Goal: Task Accomplishment & Management: Complete application form

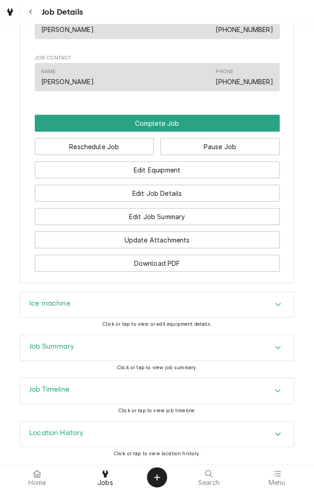
scroll to position [622, 0]
click at [240, 311] on div "Ice machine" at bounding box center [156, 305] width 273 height 26
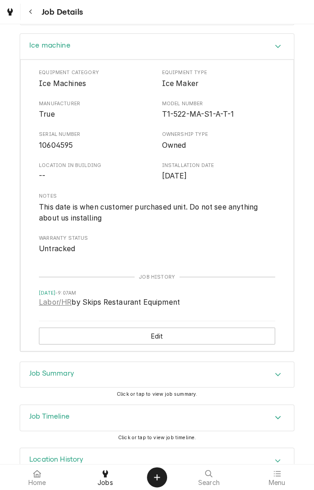
scroll to position [879, 0]
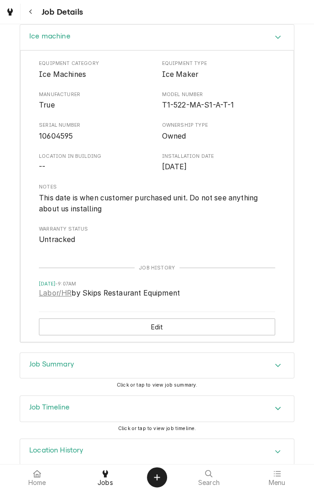
click at [209, 373] on div "Job Summary" at bounding box center [156, 365] width 273 height 26
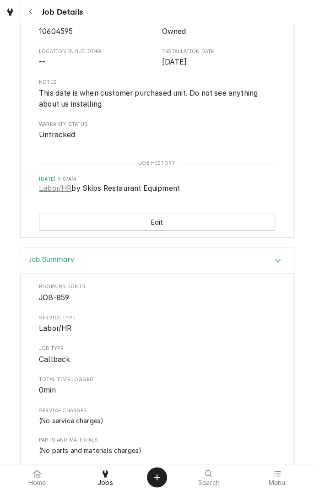
scroll to position [985, 0]
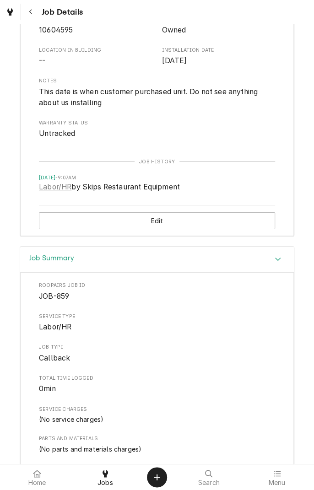
click at [211, 226] on button "Edit" at bounding box center [157, 220] width 236 height 17
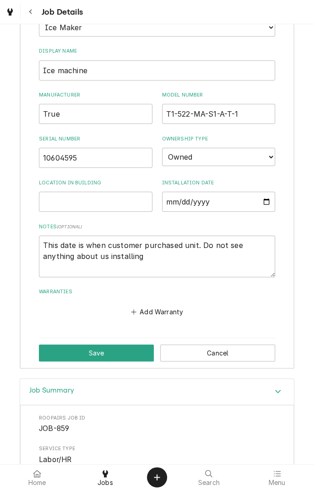
type textarea "x"
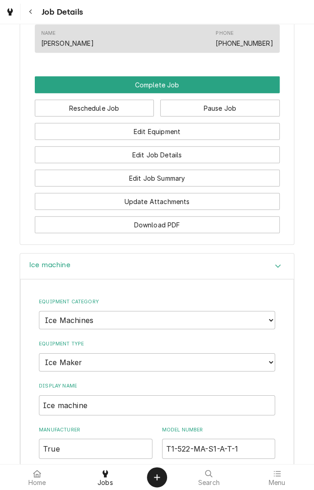
scroll to position [659, 0]
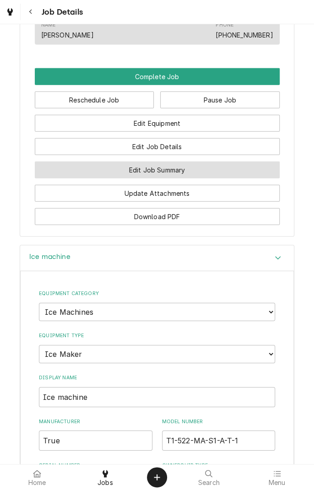
click at [224, 178] on button "Edit Job Summary" at bounding box center [157, 169] width 245 height 17
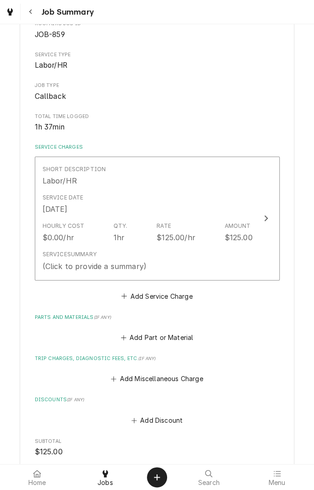
scroll to position [106, 0]
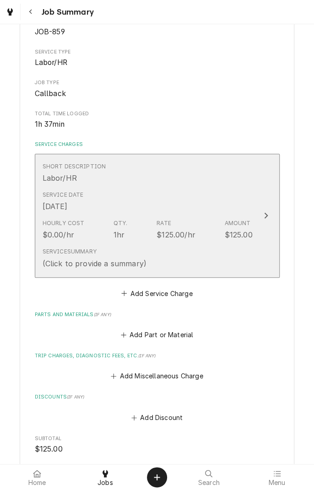
click at [210, 255] on div "Service Summary (Click to provide a summary)" at bounding box center [148, 258] width 210 height 28
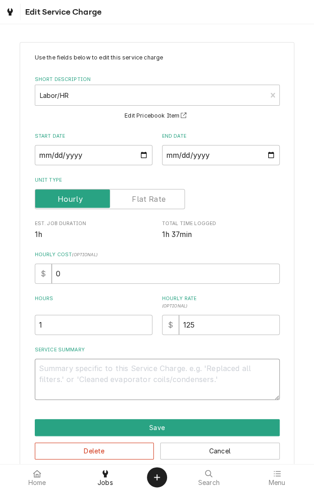
click at [119, 372] on textarea "Service Summary" at bounding box center [157, 378] width 245 height 41
type textarea "x"
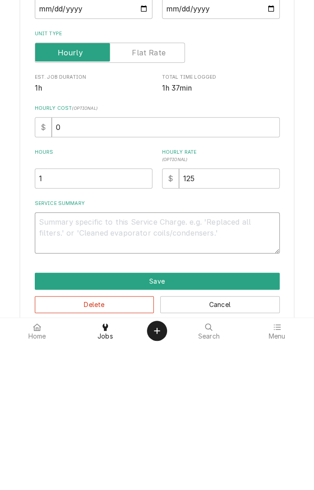
type textarea "I"
type textarea "x"
type textarea "In"
type textarea "x"
type textarea "Ins"
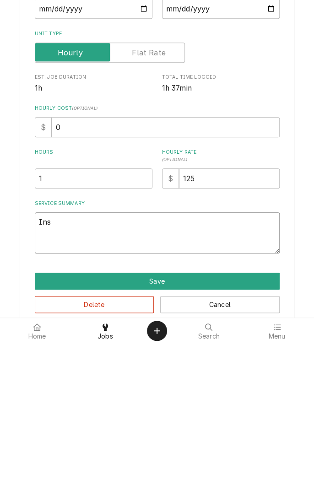
type textarea "x"
type textarea "Installed"
type textarea "x"
type textarea "Installed new"
type textarea "x"
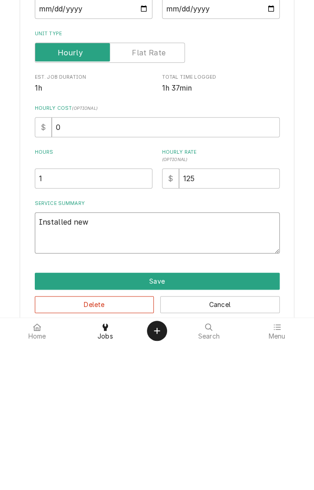
type textarea "Installed new t"
type textarea "x"
type textarea "Installed new th"
type textarea "x"
type textarea "Installed new the"
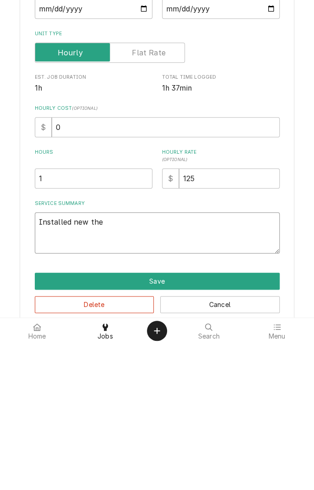
type textarea "x"
type textarea "Installed new ther"
type textarea "x"
type textarea "Installed new therm"
type textarea "x"
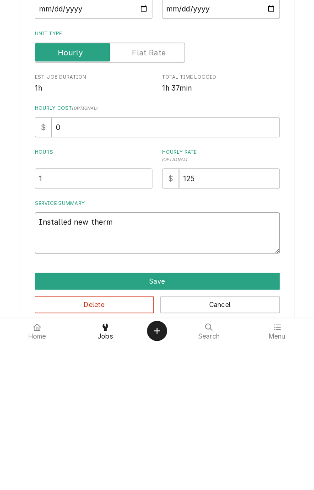
type textarea "Installed new thermi"
type textarea "x"
type textarea "Installed new thermis"
type textarea "x"
type textarea "Installed new thermistor"
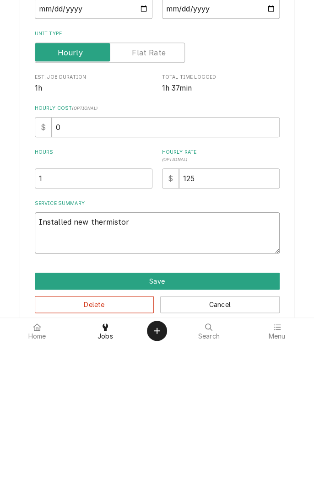
type textarea "x"
type textarea "Installed new thermistor an"
type textarea "x"
type textarea "Installed new thermistor and"
type textarea "x"
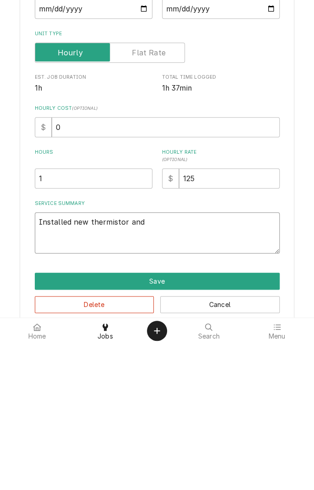
type textarea "Installed new thermistor and"
type textarea "x"
type textarea "Installed new thermistor and f"
type textarea "x"
type textarea "Installed new thermistor and fi"
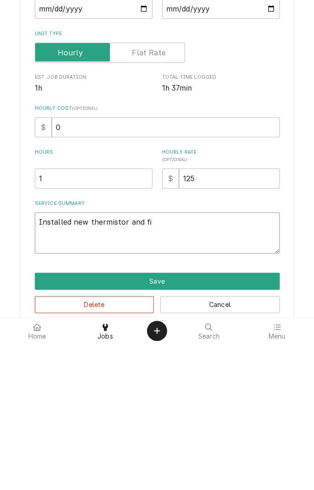
type textarea "x"
type textarea "Installed new thermistor and fin"
type textarea "x"
type textarea "Installed new thermistor and finished"
type textarea "x"
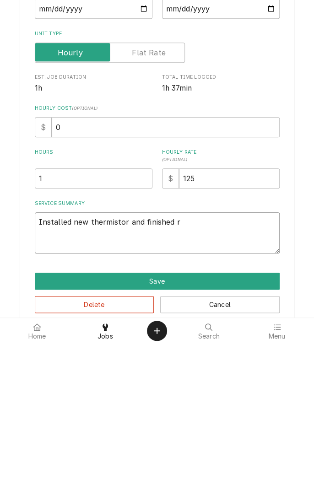
type textarea "Installed new thermistor and finished ru"
type textarea "x"
type textarea "Installed new thermistor and finished run"
type textarea "x"
type textarea "Installed new thermistor and finished runn"
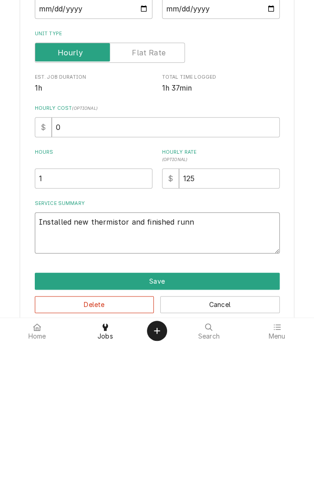
type textarea "x"
type textarea "Installed new thermistor and finished running"
type textarea "x"
type textarea "Installed new thermistor and finished running c"
type textarea "x"
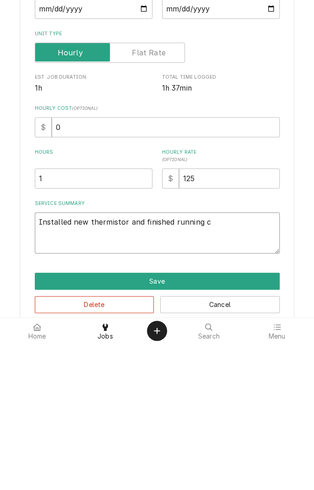
type textarea "Installed new thermistor and finished running cl"
type textarea "x"
type textarea "Installed new thermistor and finished running cle"
type textarea "x"
type textarea "Installed new thermistor and finished running cleaning"
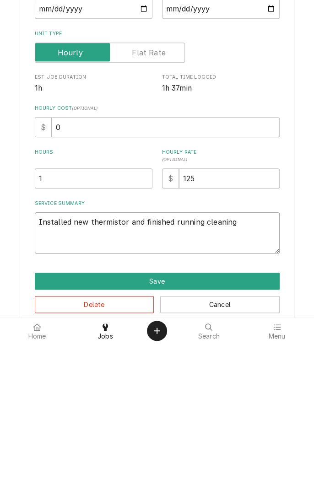
type textarea "x"
type textarea "Installed new thermistor and finished running cleaning cycle"
type textarea "x"
type textarea "Installed new thermistor and finished running cleaning cycle a"
type textarea "x"
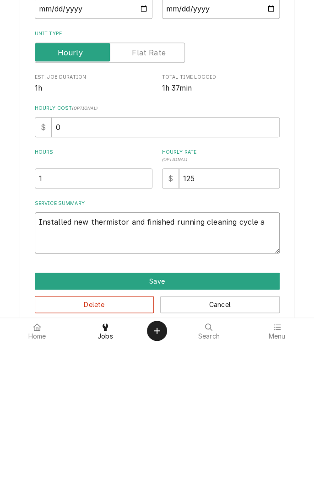
type textarea "Installed new thermistor and finished running cleaning cycle an"
type textarea "x"
type textarea "Installed new thermistor and finished running cleaning cycle and"
type textarea "x"
type textarea "Installed new thermistor and finished running cleaning cycle and"
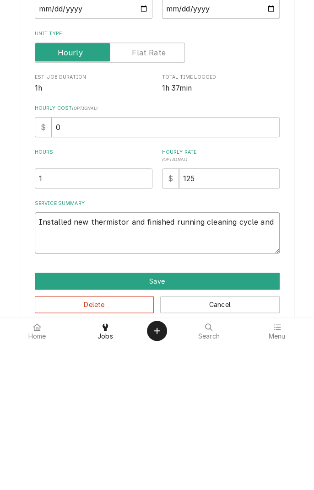
type textarea "x"
type textarea "Installed new thermistor and finished running cleaning cycle and p"
type textarea "x"
type textarea "Installed new thermistor and finished running cleaning cycle and pu"
type textarea "x"
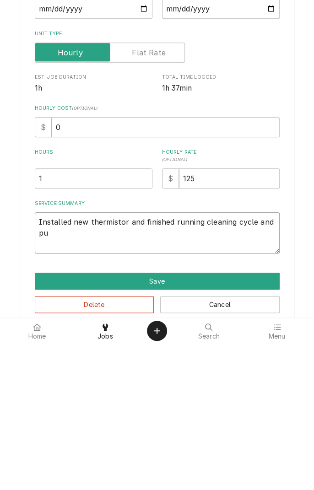
type textarea "Installed new thermistor and finished running cleaning cycle and put"
type textarea "x"
type textarea "Installed new thermistor and finished running cleaning cycle and put"
type textarea "x"
type textarea "Installed new thermistor and finished running cleaning cycle and put b"
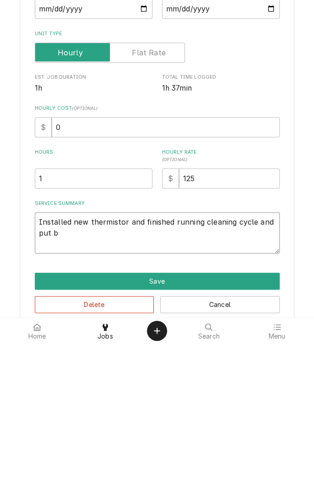
type textarea "x"
type textarea "Installed new thermistor and finished running cleaning cycle and put ba"
type textarea "x"
type textarea "Installed new thermistor and finished running cleaning cycle and put bac"
type textarea "x"
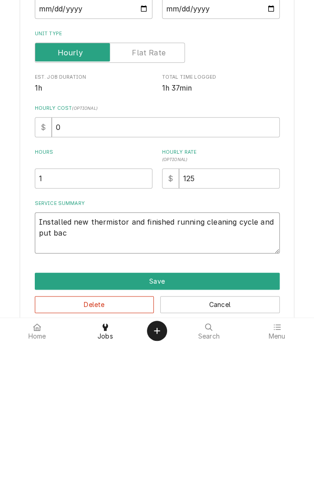
type textarea "Installed new thermistor and finished running cleaning cycle and put back"
type textarea "x"
type textarea "Installed new thermistor and finished running cleaning cycle and put back"
type textarea "x"
type textarea "Installed new thermistor and finished running cleaning cycle and put back i"
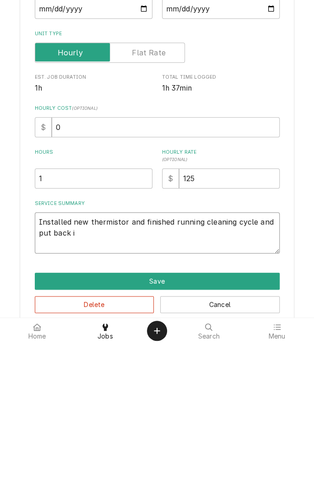
type textarea "x"
type textarea "Installed new thermistor and finished running cleaning cycle and put back in"
type textarea "x"
type textarea "Installed new thermistor and finished running cleaning cycle and put back into"
type textarea "x"
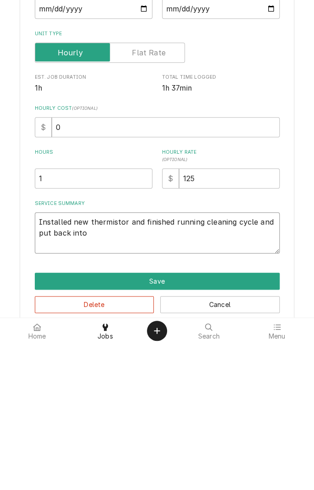
type textarea "Installed new thermistor and finished running cleaning cycle and put back into s"
type textarea "x"
type textarea "Installed new thermistor and finished running cleaning cycle and put back into …"
type textarea "x"
type textarea "Installed new thermistor and finished running cleaning cycle and put back into …"
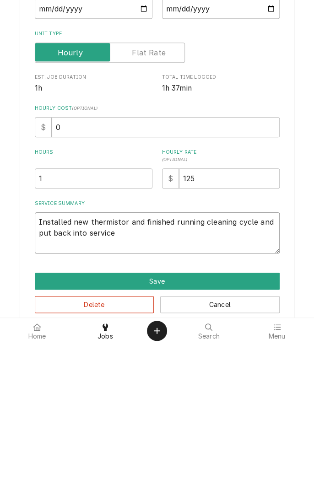
type textarea "x"
type textarea "Installed new thermistor and finished running cleaning cycle and put back into …"
type textarea "x"
type textarea "Installed new thermistor and finished running cleaning cycle and put back into …"
type textarea "x"
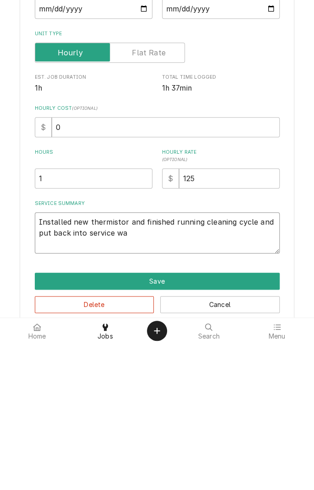
type textarea "Installed new thermistor and finished running cleaning cycle and put back into …"
type textarea "x"
type textarea "Installed new thermistor and finished running cleaning cycle and put back into …"
type textarea "x"
type textarea "Installed new thermistor and finished running cleaning cycle and put back into …"
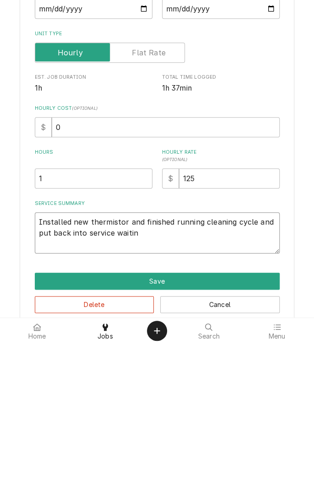
type textarea "x"
type textarea "Installed new thermistor and finished running cleaning cycle and put back into …"
type textarea "x"
type textarea "Installed new thermistor and finished running cleaning cycle and put back into …"
type textarea "x"
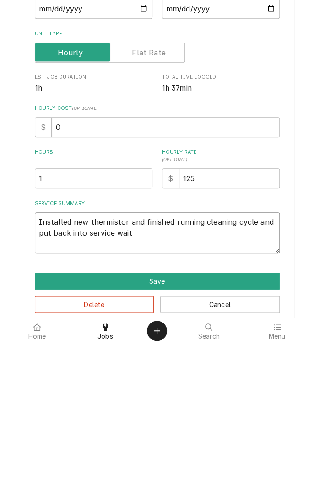
type textarea "Installed new thermistor and finished running cleaning cycle and put back into …"
type textarea "x"
type textarea "Installed new thermistor and finished running cleaning cycle and put back into …"
type textarea "x"
type textarea "Installed new thermistor and finished running cleaning cycle and put back into …"
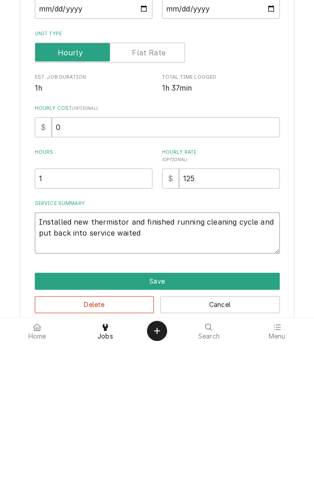
type textarea "x"
type textarea "Installed new thermistor and finished running cleaning cycle and put back into …"
type textarea "x"
type textarea "Installed new thermistor and finished running cleaning cycle and put back into …"
type textarea "x"
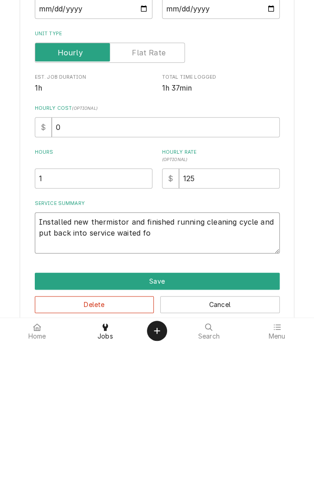
type textarea "Installed new thermistor and finished running cleaning cycle and put back into …"
type textarea "x"
type textarea "Installed new thermistor and finished running cleaning cycle and put back into …"
type textarea "x"
type textarea "Installed new thermistor and finished running cleaning cycle and put back into …"
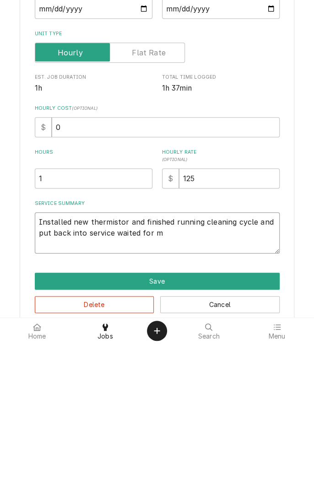
type textarea "x"
type textarea "Installed new thermistor and finished running cleaning cycle and put back into …"
type textarea "x"
type textarea "Installed new thermistor and finished running cleaning cycle and put back into …"
type textarea "x"
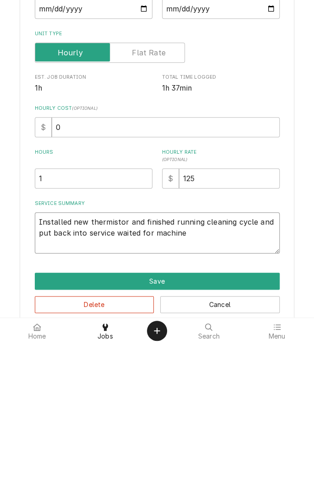
type textarea "Installed new thermistor and finished running cleaning cycle and put back into …"
type textarea "x"
type textarea "Installed new thermistor and finished running cleaning cycle and put back into …"
type textarea "x"
type textarea "Installed new thermistor and finished running cleaning cycle and put back into …"
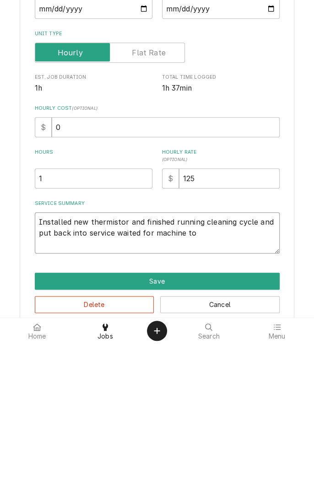
type textarea "x"
type textarea "Installed new thermistor and finished running cleaning cycle and put back into …"
type textarea "x"
type textarea "Installed new thermistor and finished running cleaning cycle and put back into …"
type textarea "x"
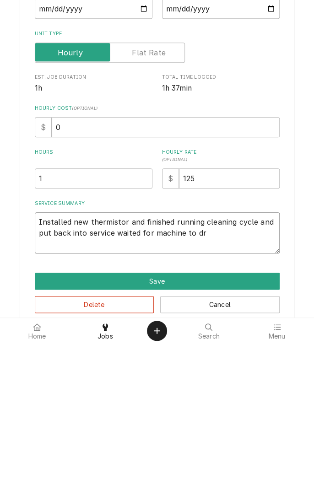
type textarea "Installed new thermistor and finished running cleaning cycle and put back into …"
type textarea "x"
type textarea "Installed new thermistor and finished running cleaning cycle and put back into …"
type textarea "x"
type textarea "Installed new thermistor and finished running cleaning cycle and put back into …"
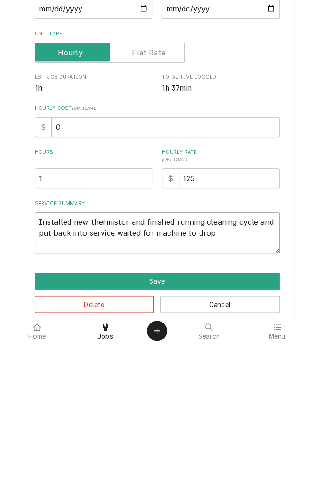
type textarea "x"
type textarea "Installed new thermistor and finished running cleaning cycle and put back into …"
type textarea "x"
type textarea "Installed new thermistor and finished running cleaning cycle and put back into …"
type textarea "x"
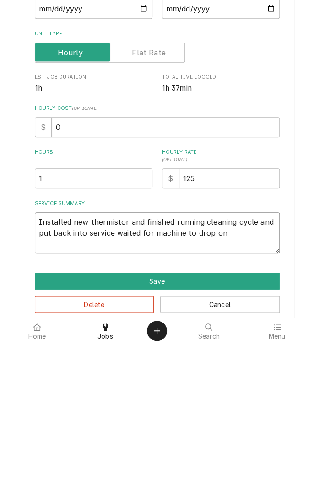
type textarea "Installed new thermistor and finished running cleaning cycle and put back into …"
type textarea "x"
type textarea "Installed new thermistor and finished running cleaning cycle and put back into …"
type textarea "x"
type textarea "Installed new thermistor and finished running cleaning cycle and put back into …"
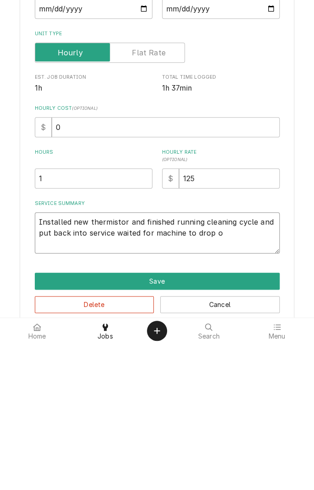
type textarea "x"
type textarea "Installed new thermistor and finished running cleaning cycle and put back into …"
type textarea "x"
type textarea "Installed new thermistor and finished running cleaning cycle and put back into …"
type textarea "x"
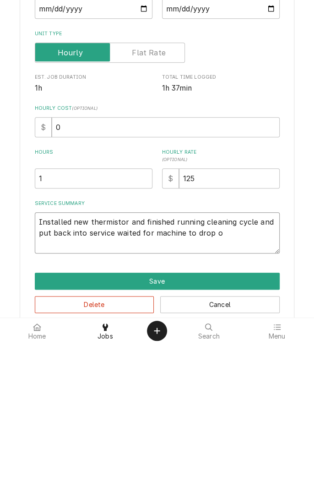
type textarea "Installed new thermistor and finished running cleaning cycle and put back into …"
type textarea "x"
type textarea "Installed new thermistor and finished running cleaning cycle and put back into …"
type textarea "x"
type textarea "Installed new thermistor and finished running cleaning cycle and put back into …"
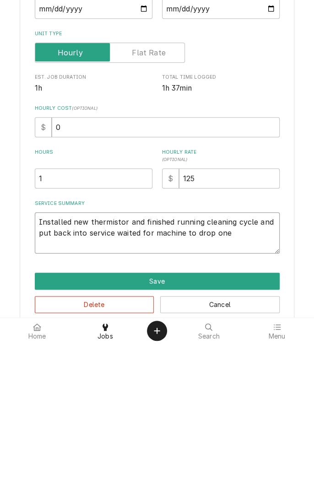
type textarea "x"
type textarea "Installed new thermistor and finished running cleaning cycle and put back into …"
type textarea "x"
type textarea "Installed new thermistor and finished running cleaning cycle and put back into …"
type textarea "x"
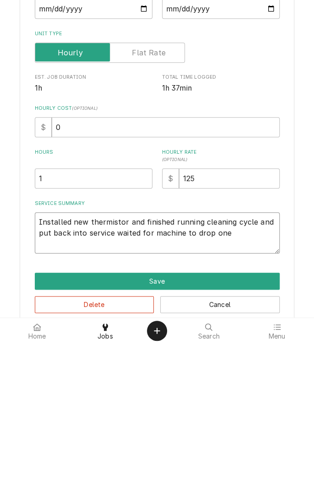
type textarea "Installed new thermistor and finished running cleaning cycle and put back into …"
type textarea "x"
type textarea "Installed new thermistor and finished running cleaning cycle and put back into …"
type textarea "x"
type textarea "Installed new thermistor and finished running cleaning cycle and put back into …"
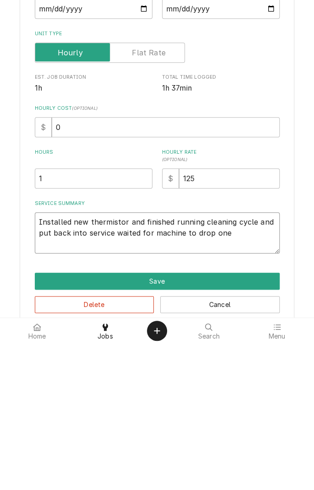
type textarea "x"
type textarea "Installed new thermistor and finished running cleaning cycle and put back into …"
type textarea "x"
type textarea "Installed new thermistor and finished running cleaning cycle and put back into …"
type textarea "x"
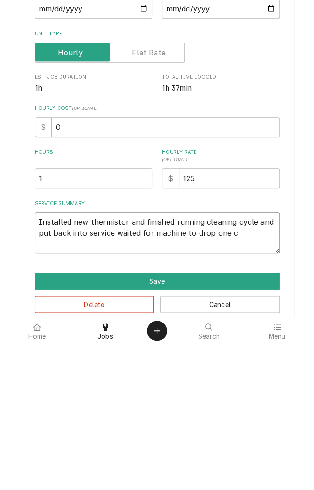
type textarea "Installed new thermistor and finished running cleaning cycle and put back into …"
type textarea "x"
type textarea "Installed new thermistor and finished running cleaning cycle and put back into …"
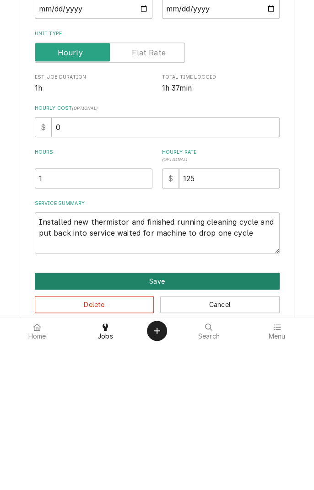
click at [271, 426] on button "Save" at bounding box center [157, 427] width 245 height 17
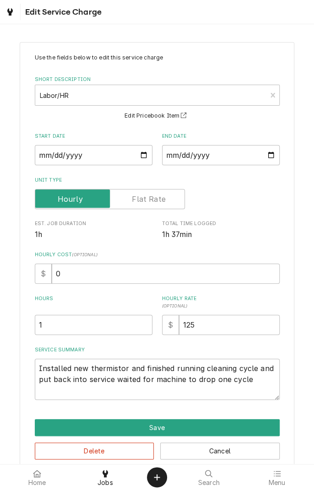
type textarea "x"
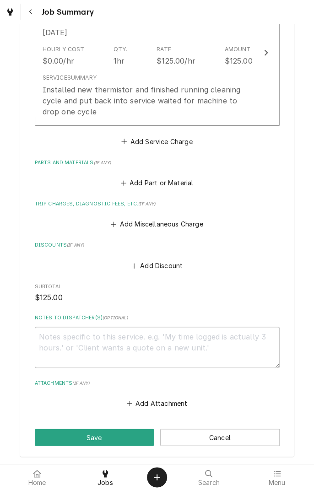
scroll to position [275, 0]
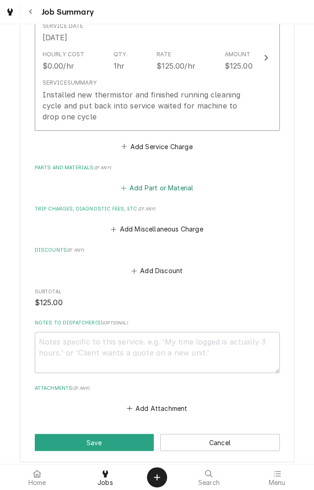
click at [187, 188] on button "Add Part or Material" at bounding box center [156, 187] width 75 height 13
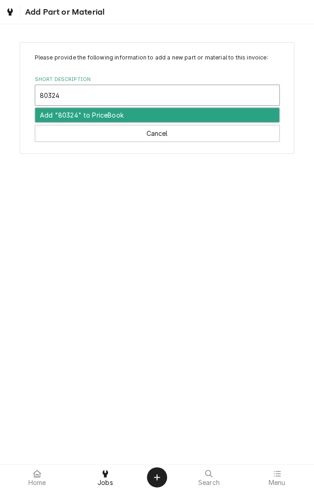
type input "803249"
click at [219, 133] on button "Cancel" at bounding box center [157, 133] width 245 height 17
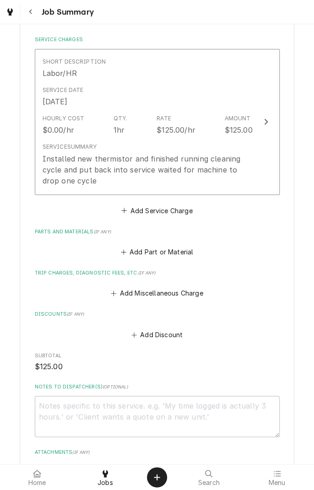
scroll to position [211, 0]
click at [164, 295] on button "Add Miscellaneous Charge" at bounding box center [156, 292] width 95 height 13
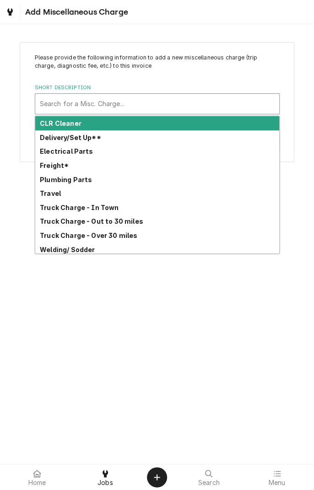
click at [115, 223] on strong "Truck Charge - Out to 30 miles" at bounding box center [91, 221] width 103 height 8
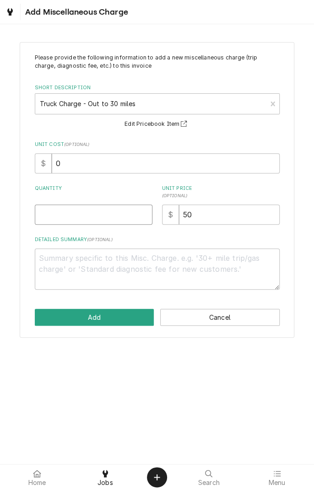
click at [99, 213] on input "Quantity" at bounding box center [93, 214] width 117 height 20
type textarea "x"
type input "1"
type textarea "x"
type input "1"
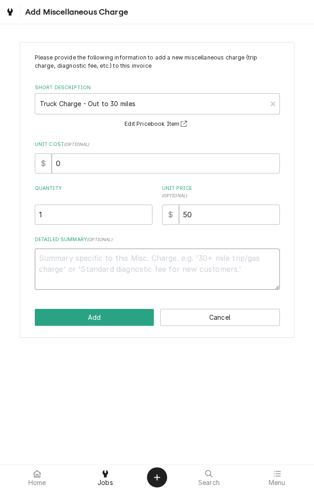
click at [104, 262] on textarea "Detailed Summary ( optional )" at bounding box center [157, 268] width 245 height 41
type textarea "x"
type textarea "T"
type textarea "x"
type textarea "Tr"
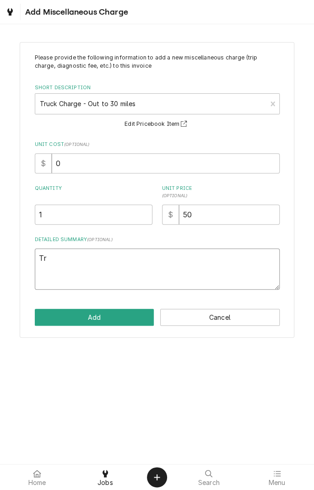
type textarea "x"
type textarea "Tru"
type textarea "x"
type textarea "Truck"
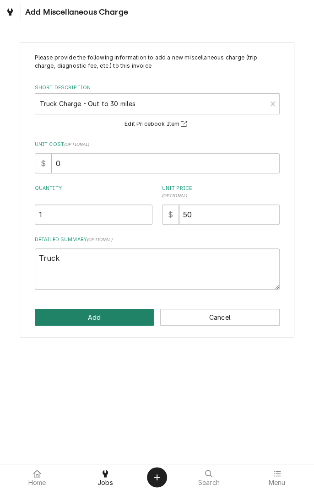
click at [110, 313] on button "Add" at bounding box center [94, 317] width 119 height 17
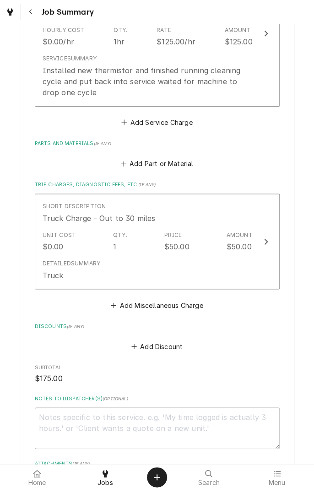
scroll to position [300, 0]
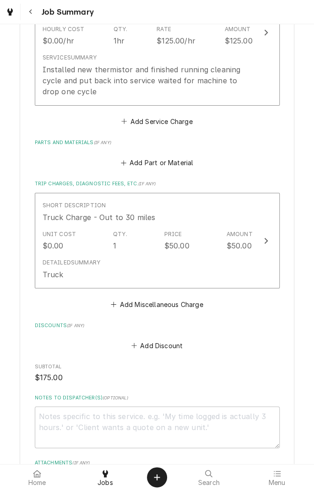
click at [167, 308] on button "Add Miscellaneous Charge" at bounding box center [156, 304] width 95 height 13
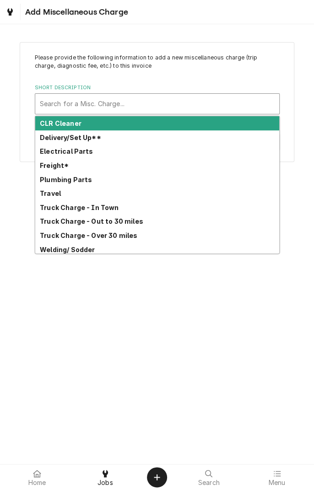
click at [59, 192] on strong "Travel" at bounding box center [50, 193] width 21 height 8
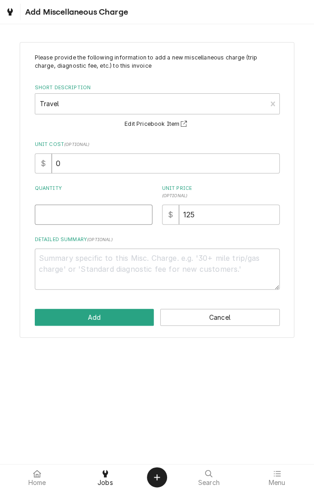
click at [112, 218] on input "Quantity" at bounding box center [93, 214] width 117 height 20
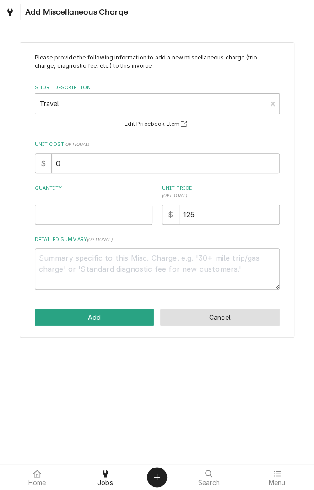
click at [242, 314] on button "Cancel" at bounding box center [219, 317] width 119 height 17
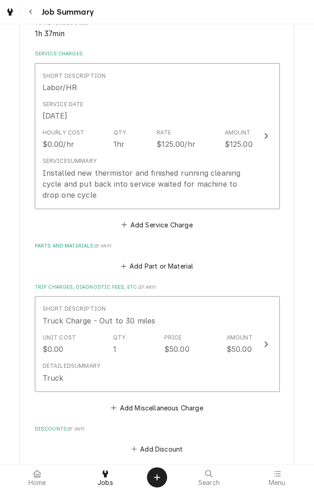
scroll to position [194, 0]
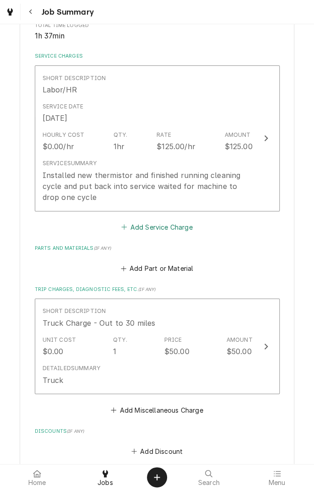
click at [186, 232] on button "Add Service Charge" at bounding box center [157, 226] width 74 height 13
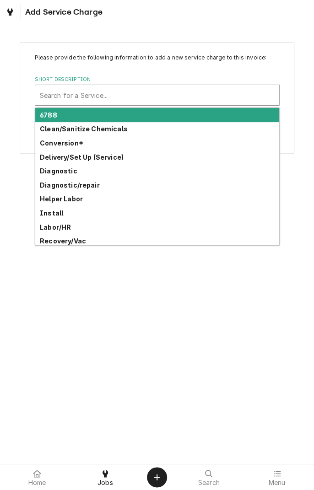
click at [115, 134] on div "Clean/Sanitize Chemicals" at bounding box center [157, 129] width 244 height 14
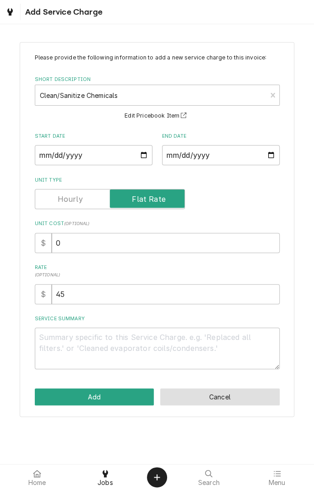
click at [229, 390] on button "Cancel" at bounding box center [219, 396] width 119 height 17
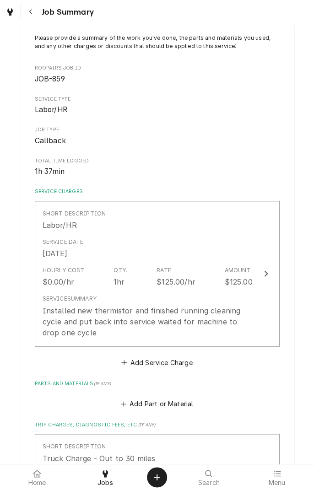
scroll to position [53, 0]
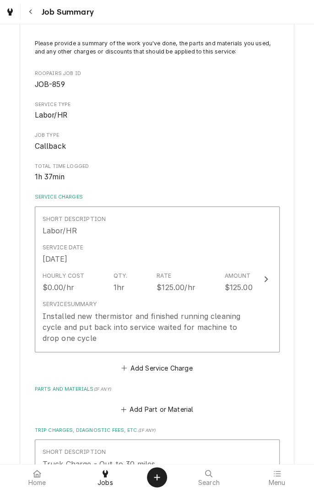
click at [173, 260] on div "Service Date Aug 21, 2025" at bounding box center [148, 254] width 210 height 28
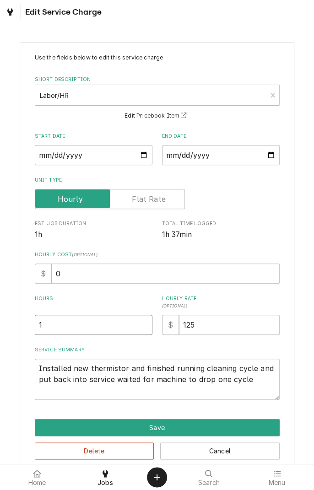
click at [72, 325] on input "1" at bounding box center [93, 324] width 117 height 20
type textarea "x"
type input "1.2"
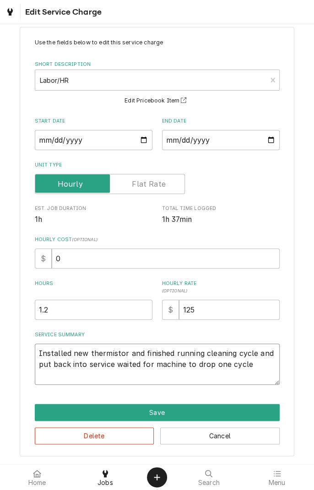
click at [255, 365] on textarea "Installed new thermistor and finished running cleaning cycle and put back into …" at bounding box center [157, 363] width 245 height 41
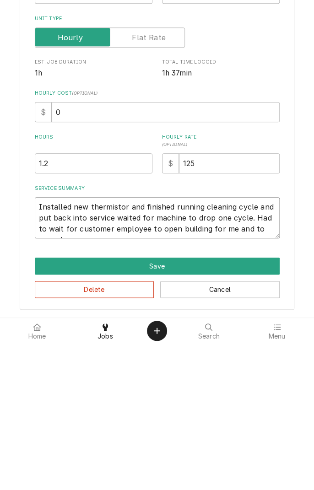
scroll to position [0, 0]
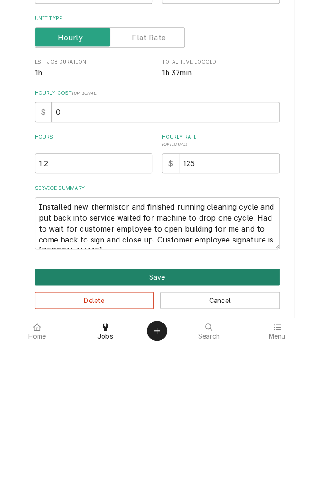
click at [176, 424] on button "Save" at bounding box center [157, 423] width 245 height 17
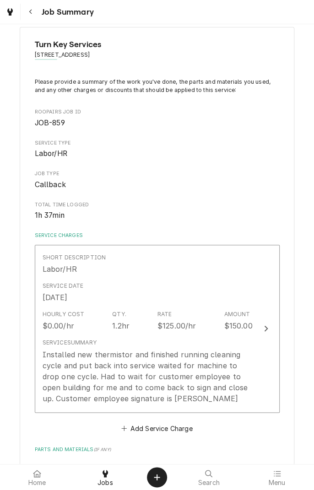
scroll to position [53, 0]
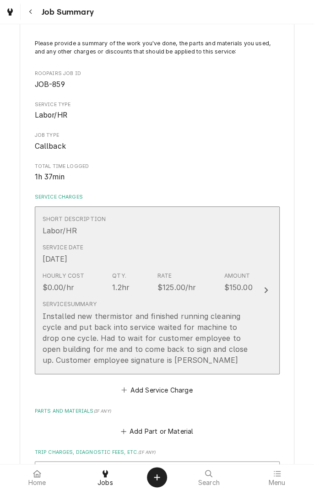
click at [171, 251] on div "Service Date Aug 21, 2025" at bounding box center [148, 254] width 210 height 28
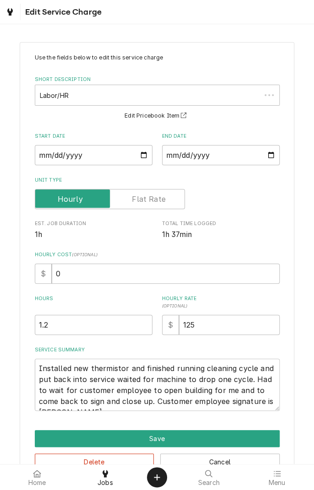
click at [93, 308] on label "Hours" at bounding box center [93, 302] width 117 height 15
click at [93, 314] on input "1.2" at bounding box center [93, 324] width 117 height 20
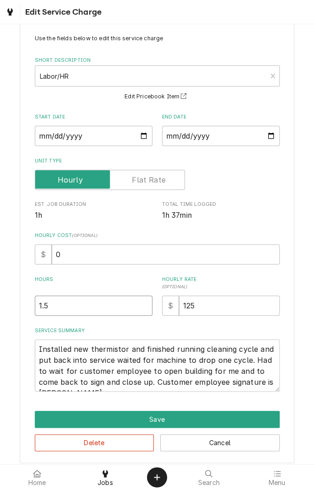
scroll to position [26, 0]
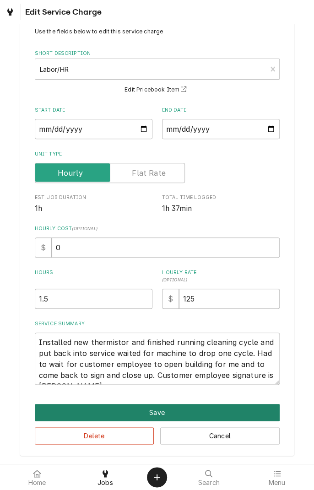
click at [177, 409] on button "Save" at bounding box center [157, 412] width 245 height 17
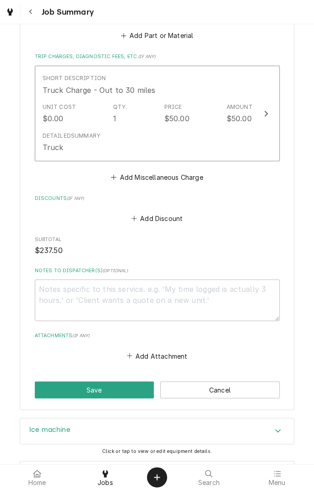
scroll to position [488, 0]
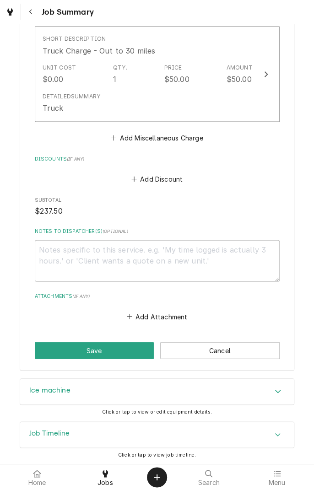
click at [117, 353] on button "Save" at bounding box center [94, 349] width 119 height 17
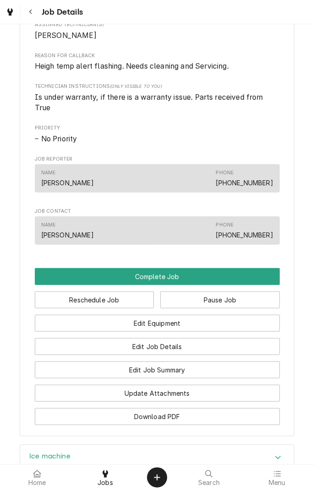
scroll to position [569, 0]
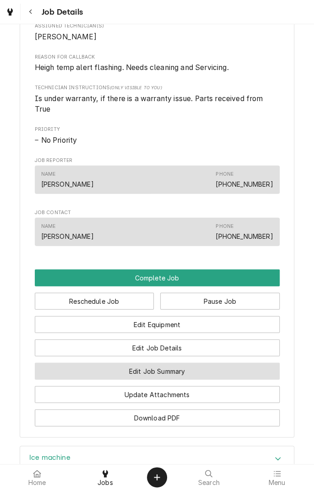
click at [171, 379] on button "Edit Job Summary" at bounding box center [157, 370] width 245 height 17
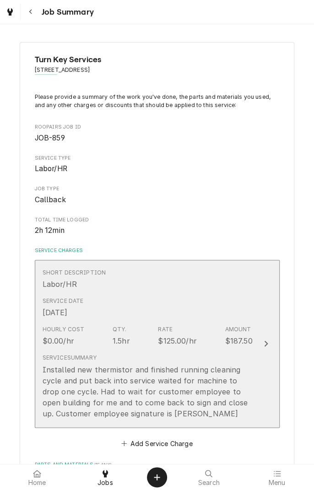
click at [237, 366] on div "Installed new thermistor and finished running cleaning cycle and put back into …" at bounding box center [148, 391] width 210 height 55
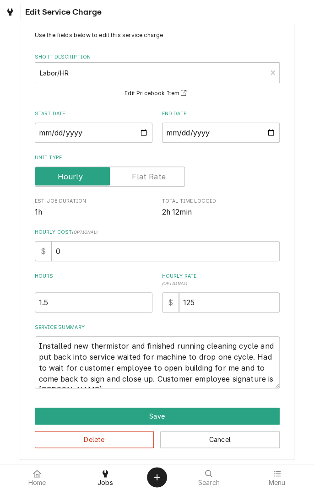
scroll to position [26, 0]
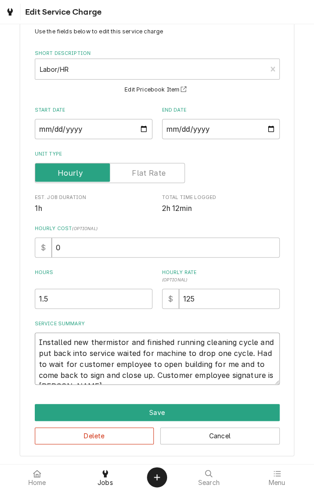
click at [243, 368] on textarea "Installed new thermistor and finished running cleaning cycle and put back into …" at bounding box center [157, 358] width 245 height 52
type textarea "x"
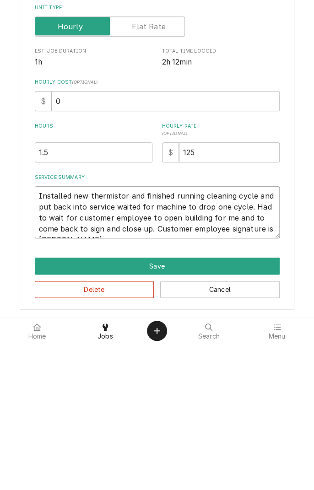
click at [271, 377] on textarea "Installed new thermistor and finished running cleaning cycle and put back into …" at bounding box center [157, 358] width 245 height 52
type textarea "Installed new thermistor and finished running cleaning cycle and put back into …"
type textarea "x"
type textarea "Installed new thermistor and finished running cleaning cycle and put back into …"
type textarea "x"
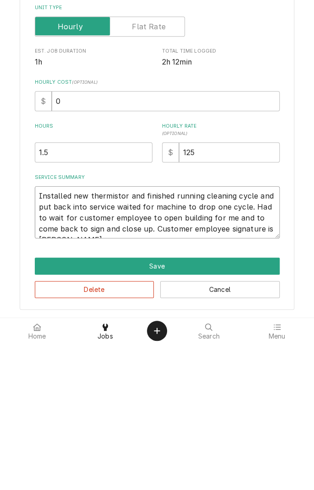
type textarea "Installed new thermistor and finished running cleaning cycle and put back into …"
type textarea "x"
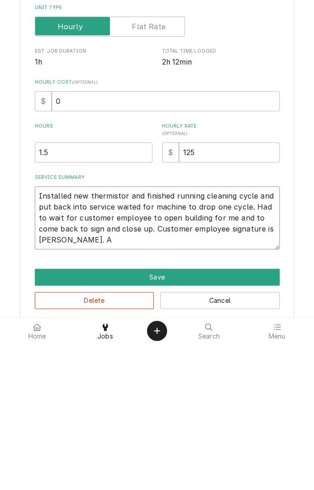
type textarea "Installed new thermistor and finished running cleaning cycle and put back into …"
type textarea "x"
type textarea "Installed new thermistor and finished running cleaning cycle and put back into …"
type textarea "x"
type textarea "Installed new thermistor and finished running cleaning cycle and put back into …"
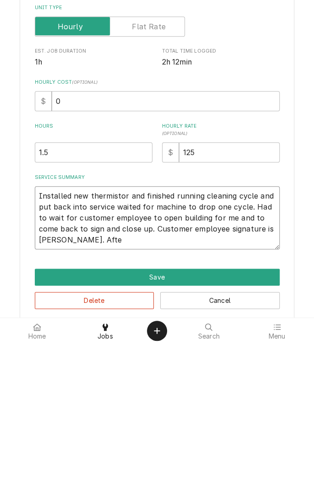
type textarea "x"
type textarea "Installed new thermistor and finished running cleaning cycle and put back into …"
type textarea "x"
type textarea "Installed new thermistor and finished running cleaning cycle and put back into …"
type textarea "x"
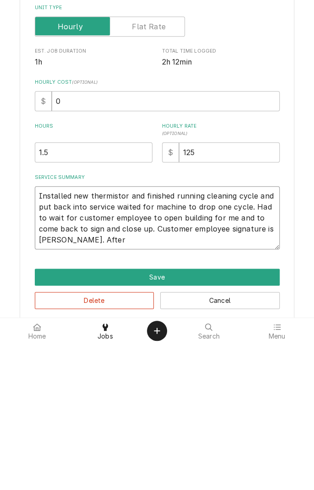
type textarea "Installed new thermistor and finished running cleaning cycle and put back into …"
type textarea "x"
type textarea "Installed new thermistor and finished running cleaning cycle and put back into …"
type textarea "x"
type textarea "Installed new thermistor and finished running cleaning cycle and put back into …"
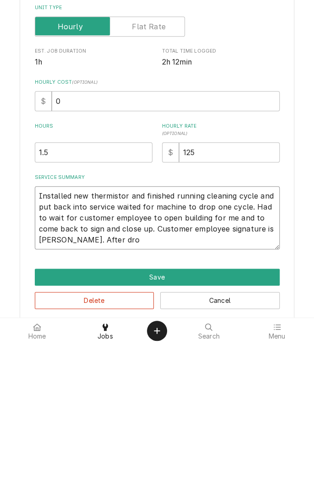
type textarea "x"
type textarea "Installed new thermistor and finished running cleaning cycle and put back into …"
type textarea "x"
type textarea "Installed new thermistor and finished running cleaning cycle and put back into …"
type textarea "x"
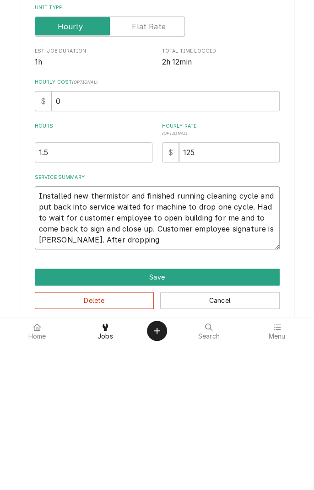
type textarea "Installed new thermistor and finished running cleaning cycle and put back into …"
type textarea "x"
type textarea "Installed new thermistor and finished running cleaning cycle and put back into …"
type textarea "x"
type textarea "Installed new thermistor and finished running cleaning cycle and put back into …"
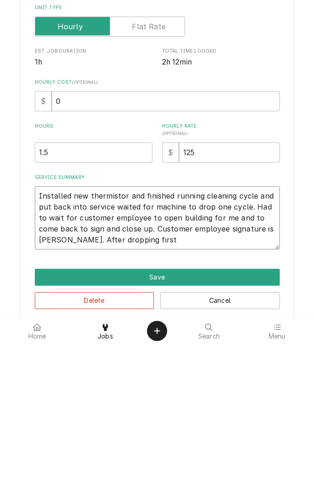
type textarea "x"
type textarea "Installed new thermistor and finished running cleaning cycle and put back into …"
type textarea "x"
type textarea "Installed new thermistor and finished running cleaning cycle and put back into …"
type textarea "x"
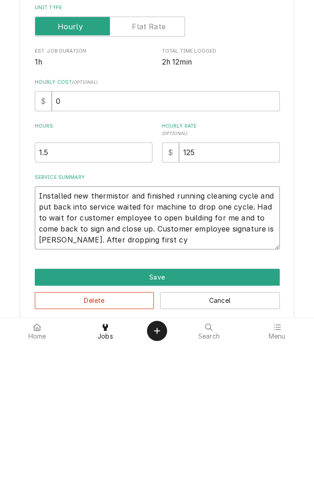
type textarea "Installed new thermistor and finished running cleaning cycle and put back into …"
type textarea "x"
type textarea "Installed new thermistor and finished running cleaning cycle and put back into …"
type textarea "x"
type textarea "Installed new thermistor and finished running cleaning cycle and put back into …"
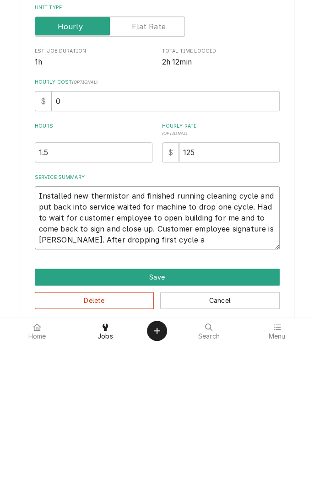
type textarea "x"
type textarea "Installed new thermistor and finished running cleaning cycle and put back into …"
type textarea "x"
type textarea "Installed new thermistor and finished running cleaning cycle and put back into …"
type textarea "x"
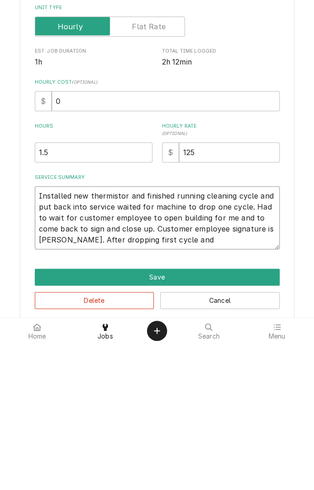
type textarea "Installed new thermistor and finished running cleaning cycle and put back into …"
type textarea "x"
type textarea "Installed new thermistor and finished running cleaning cycle and put back into …"
type textarea "x"
type textarea "Installed new thermistor and finished running cleaning cycle and put back into …"
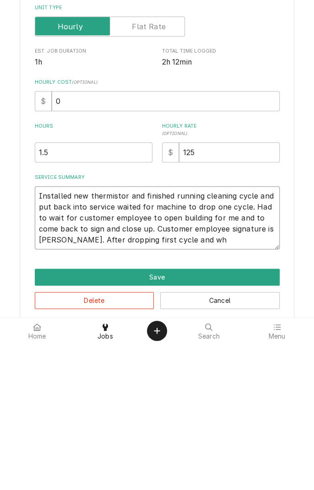
type textarea "x"
type textarea "Installed new thermistor and finished running cleaning cycle and put back into …"
type textarea "x"
type textarea "Installed new thermistor and finished running cleaning cycle and put back into …"
type textarea "x"
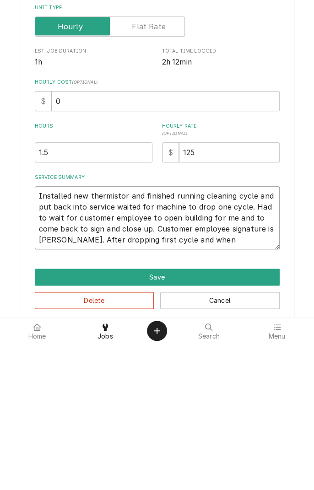
type textarea "Installed new thermistor and finished running cleaning cycle and put back into …"
type textarea "x"
type textarea "Installed new thermistor and finished running cleaning cycle and put back into …"
type textarea "x"
type textarea "Installed new thermistor and finished running cleaning cycle and put back into …"
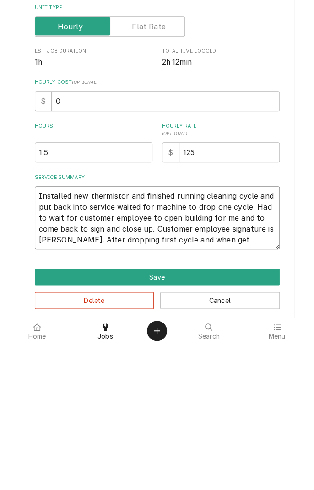
type textarea "x"
type textarea "Installed new thermistor and finished running cleaning cycle and put back into …"
type textarea "x"
type textarea "Installed new thermistor and finished running cleaning cycle and put back into …"
type textarea "x"
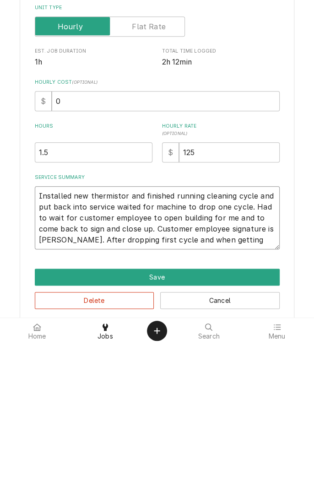
type textarea "Installed new thermistor and finished running cleaning cycle and put back into …"
type textarea "x"
type textarea "Installed new thermistor and finished running cleaning cycle and put back into …"
type textarea "x"
type textarea "Installed new thermistor and finished running cleaning cycle and put back into …"
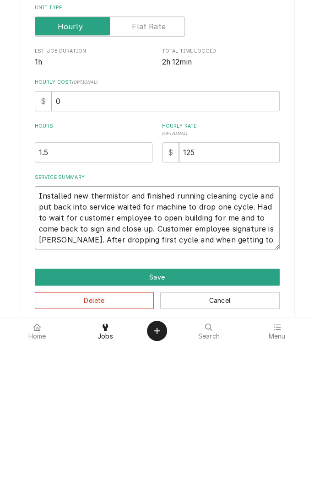
type textarea "x"
type textarea "Installed new thermistor and finished running cleaning cycle and put back into …"
type textarea "x"
type textarea "Installed new thermistor and finished running cleaning cycle and put back into …"
type textarea "x"
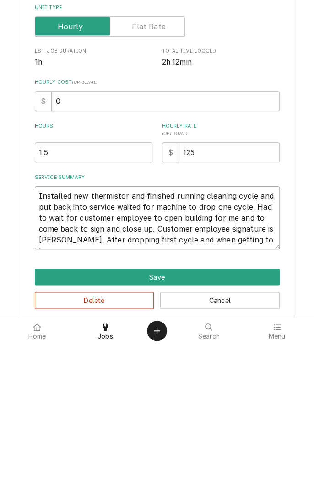
type textarea "Installed new thermistor and finished running cleaning cycle and put back into …"
type textarea "x"
type textarea "Installed new thermistor and finished running cleaning cycle and put back into …"
type textarea "x"
type textarea "Installed new thermistor and finished running cleaning cycle and put back into …"
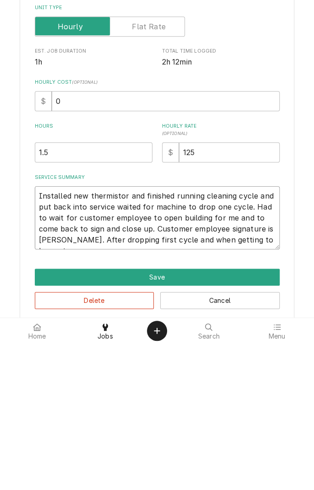
type textarea "x"
type textarea "Installed new thermistor and finished running cleaning cycle and put back into …"
type textarea "x"
type textarea "Installed new thermistor and finished running cleaning cycle and put back into …"
type textarea "x"
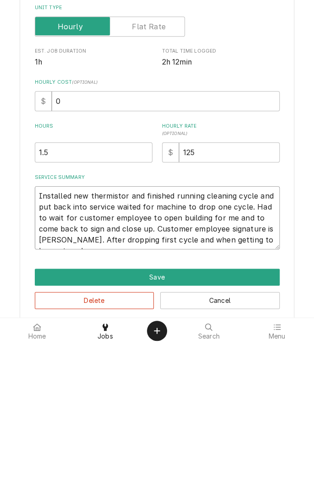
type textarea "Installed new thermistor and finished running cleaning cycle and put back into …"
type textarea "x"
type textarea "Installed new thermistor and finished running cleaning cycle and put back into …"
type textarea "x"
type textarea "Installed new thermistor and finished running cleaning cycle and put back into …"
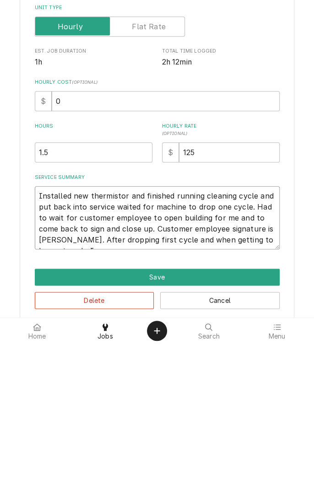
type textarea "x"
type textarea "Installed new thermistor and finished running cleaning cycle and put back into …"
type textarea "x"
type textarea "Installed new thermistor and finished running cleaning cycle and put back into …"
type textarea "x"
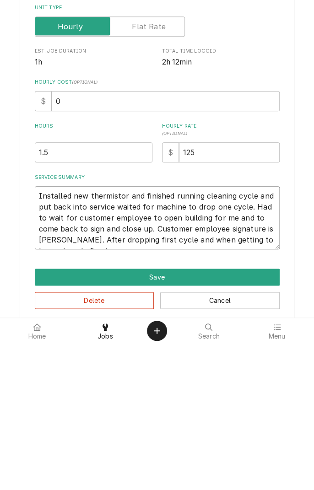
type textarea "Installed new thermistor and finished running cleaning cycle and put back into …"
type textarea "x"
type textarea "Installed new thermistor and finished running cleaning cycle and put back into …"
type textarea "x"
type textarea "Installed new thermistor and finished running cleaning cycle and put back into …"
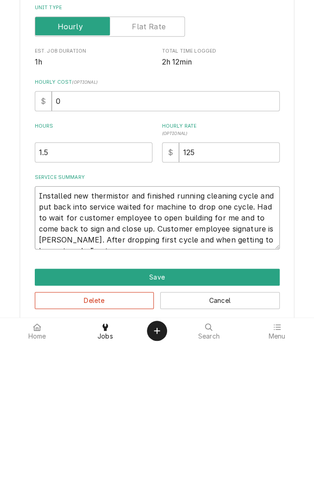
type textarea "x"
type textarea "Installed new thermistor and finished running cleaning cycle and put back into …"
type textarea "x"
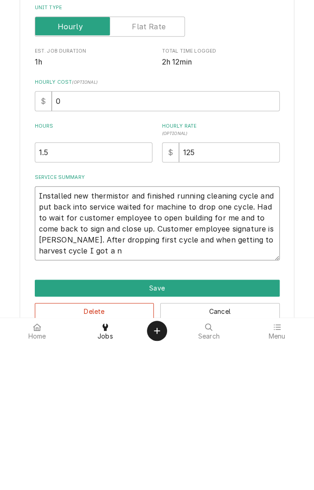
type textarea "Installed new thermistor and finished running cleaning cycle and put back into …"
type textarea "x"
type textarea "Installed new thermistor and finished running cleaning cycle and put back into …"
type textarea "x"
type textarea "Installed new thermistor and finished running cleaning cycle and put back into …"
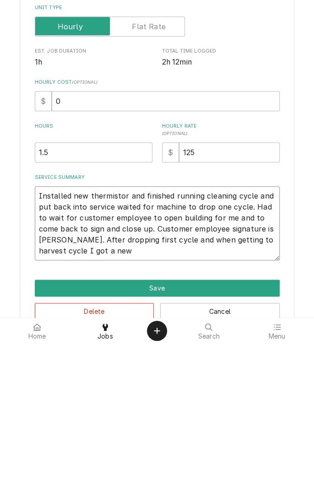
type textarea "x"
type textarea "Installed new thermistor and finished running cleaning cycle and put back into …"
type textarea "x"
type textarea "Installed new thermistor and finished running cleaning cycle and put back into …"
type textarea "x"
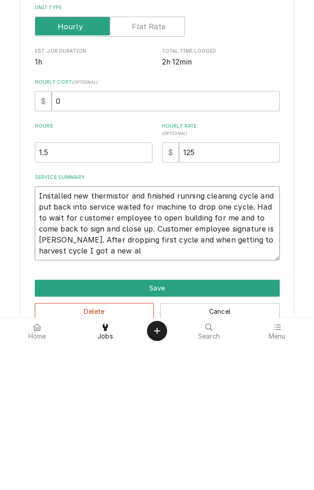
type textarea "Installed new thermistor and finished running cleaning cycle and put back into …"
type textarea "x"
type textarea "Installed new thermistor and finished running cleaning cycle and put back into …"
type textarea "x"
type textarea "Installed new thermistor and finished running cleaning cycle and put back into …"
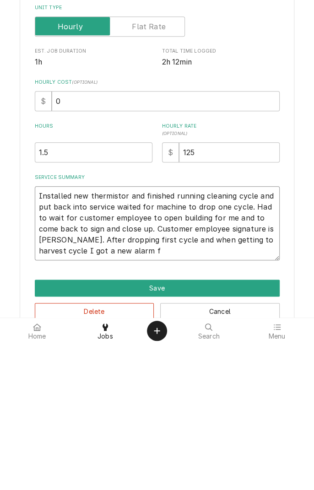
type textarea "x"
type textarea "Installed new thermistor and finished running cleaning cycle and put back into …"
type textarea "x"
type textarea "Installed new thermistor and finished running cleaning cycle and put back into …"
type textarea "x"
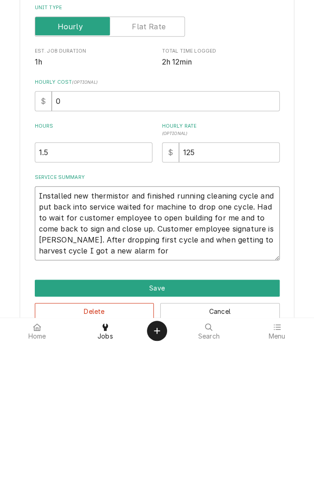
type textarea "Installed new thermistor and finished running cleaning cycle and put back into …"
type textarea "x"
type textarea "Installed new thermistor and finished running cleaning cycle and put back into …"
type textarea "x"
type textarea "Installed new thermistor and finished running cleaning cycle and put back into …"
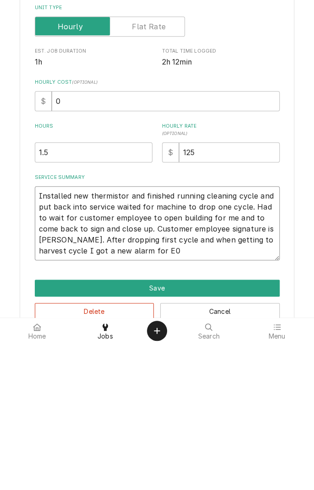
type textarea "x"
type textarea "Installed new thermistor and finished running cleaning cycle and put back into …"
type textarea "x"
type textarea "Installed new thermistor and finished running cleaning cycle and put back into …"
type textarea "x"
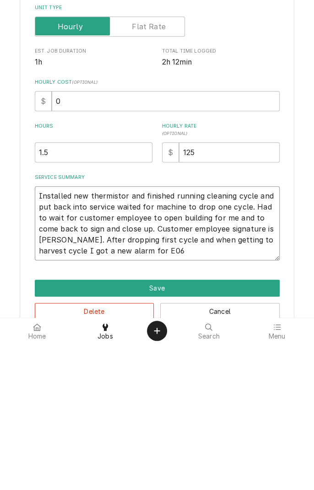
type textarea "Installed new thermistor and finished running cleaning cycle and put back into …"
type textarea "x"
type textarea "Installed new thermistor and finished running cleaning cycle and put back into …"
type textarea "x"
type textarea "Installed new thermistor and finished running cleaning cycle and put back into …"
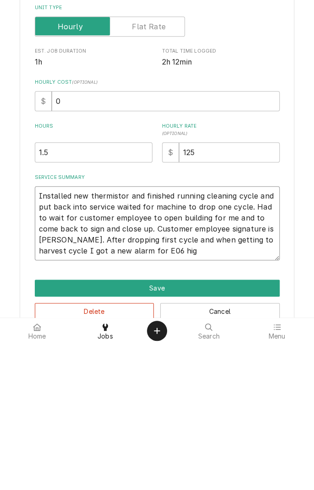
type textarea "x"
type textarea "Installed new thermistor and finished running cleaning cycle and put back into …"
type textarea "x"
type textarea "Installed new thermistor and finished running cleaning cycle and put back into …"
type textarea "x"
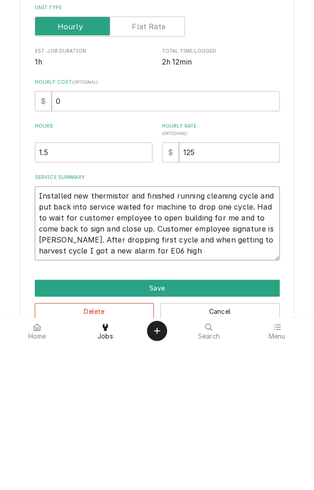
type textarea "Installed new thermistor and finished running cleaning cycle and put back into …"
type textarea "x"
type textarea "Installed new thermistor and finished running cleaning cycle and put back into …"
type textarea "x"
type textarea "Installed new thermistor and finished running cleaning cycle and put back into …"
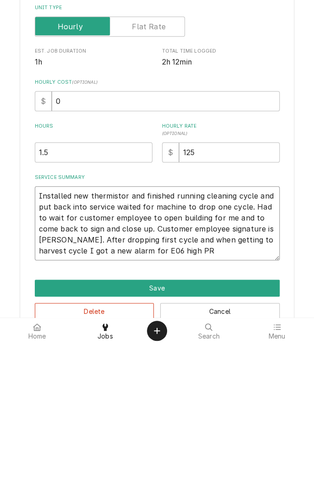
type textarea "x"
type textarea "Installed new thermistor and finished running cleaning cycle and put back into …"
type textarea "x"
type textarea "Installed new thermistor and finished running cleaning cycle and put back into …"
type textarea "x"
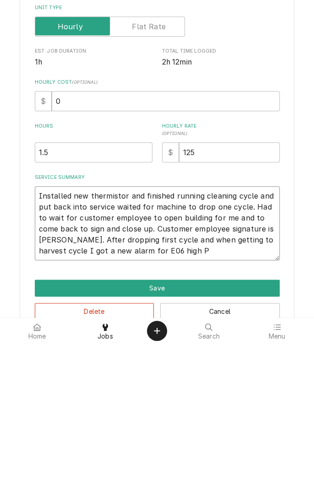
type textarea "Installed new thermistor and finished running cleaning cycle and put back into …"
type textarea "x"
type textarea "Installed new thermistor and finished running cleaning cycle and put back into …"
type textarea "x"
type textarea "Installed new thermistor and finished running cleaning cycle and put back into …"
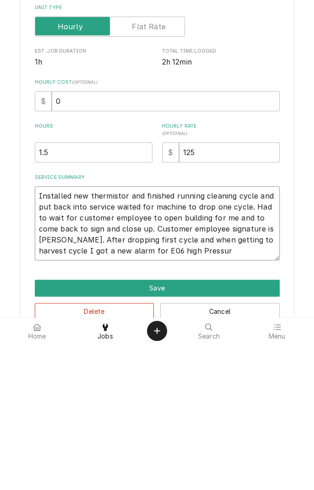
type textarea "x"
type textarea "Installed new thermistor and finished running cleaning cycle and put back into …"
type textarea "x"
type textarea "Installed new thermistor and finished running cleaning cycle and put back into …"
type textarea "x"
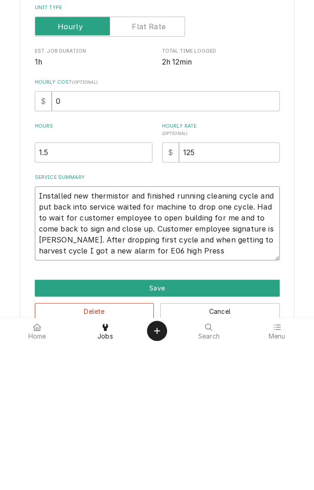
type textarea "Installed new thermistor and finished running cleaning cycle and put back into …"
type textarea "x"
type textarea "Installed new thermistor and finished running cleaning cycle and put back into …"
type textarea "x"
type textarea "Installed new thermistor and finished running cleaning cycle and put back into …"
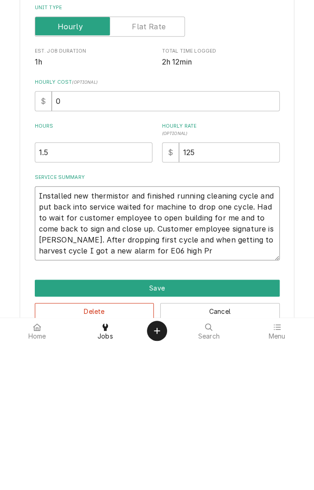
type textarea "x"
type textarea "Installed new thermistor and finished running cleaning cycle and put back into …"
type textarea "x"
type textarea "Installed new thermistor and finished running cleaning cycle and put back into …"
type textarea "x"
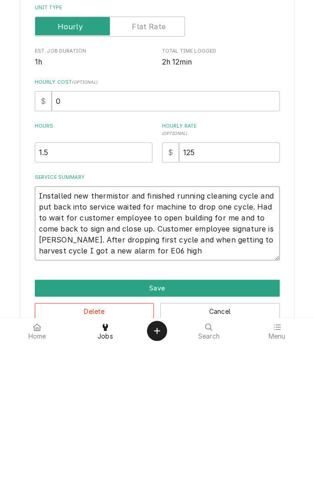
type textarea "Installed new thermistor and finished running cleaning cycle and put back into …"
type textarea "x"
type textarea "Installed new thermistor and finished running cleaning cycle and put back into …"
type textarea "x"
type textarea "Installed new thermistor and finished running cleaning cycle and put back into …"
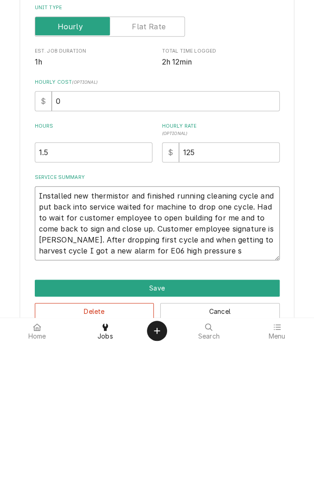
type textarea "x"
type textarea "Installed new thermistor and finished running cleaning cycle and put back into …"
type textarea "x"
type textarea "Installed new thermistor and finished running cleaning cycle and put back into …"
type textarea "x"
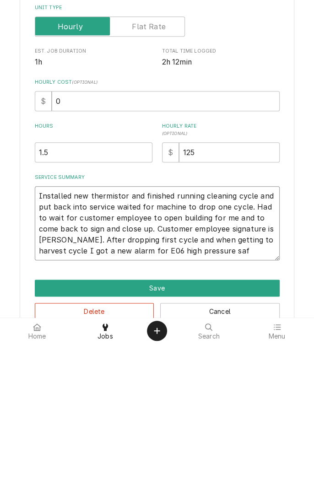
type textarea "Installed new thermistor and finished running cleaning cycle and put back into …"
type textarea "x"
type textarea "Installed new thermistor and finished running cleaning cycle and put back into …"
type textarea "x"
type textarea "Installed new thermistor and finished running cleaning cycle and put back into …"
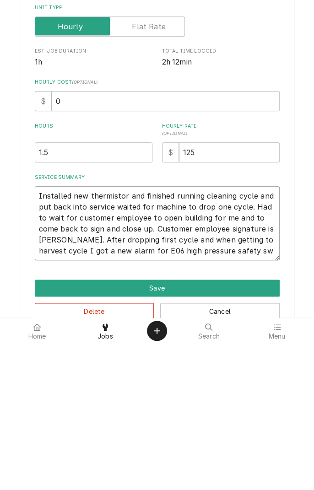
type textarea "x"
type textarea "Installed new thermistor and finished running cleaning cycle and put back into …"
type textarea "x"
type textarea "Installed new thermistor and finished running cleaning cycle and put back into …"
type textarea "x"
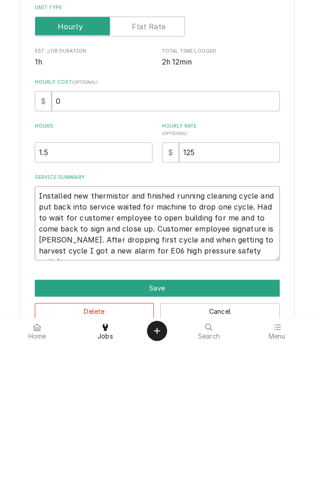
type textarea "Installed new thermistor and finished running cleaning cycle and put back into …"
type textarea "x"
type textarea "Installed new thermistor and finished running cleaning cycle and put back into …"
type textarea "x"
type textarea "Installed new thermistor and finished running cleaning cycle and put back into …"
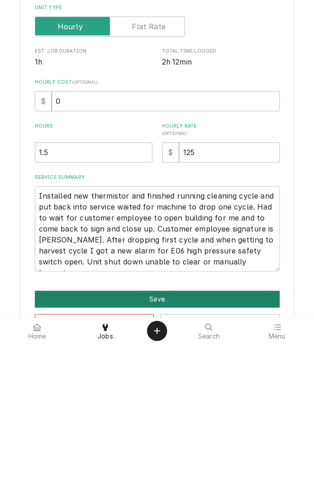
click at [174, 442] on button "Save" at bounding box center [157, 444] width 245 height 17
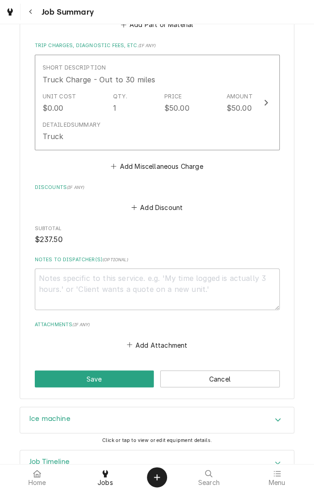
scroll to position [521, 0]
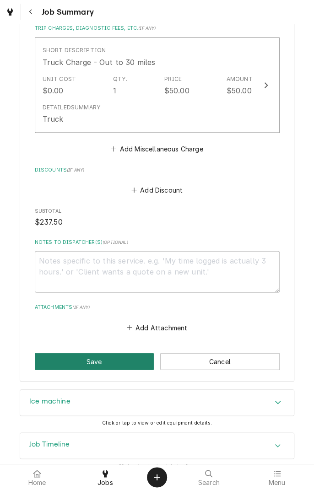
click at [119, 352] on button "Save" at bounding box center [94, 360] width 119 height 17
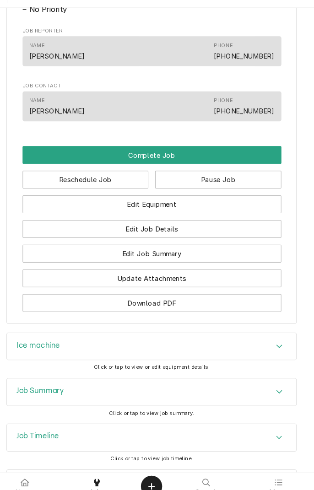
scroll to position [733, 0]
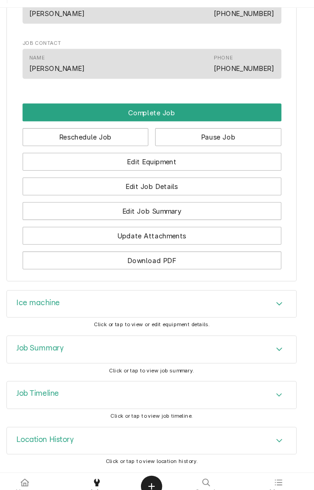
click at [133, 307] on div "Ice machine" at bounding box center [156, 305] width 273 height 26
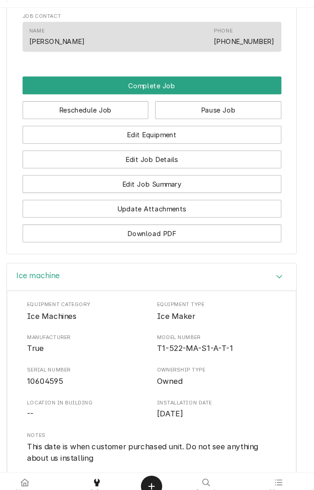
scroll to position [749, 0]
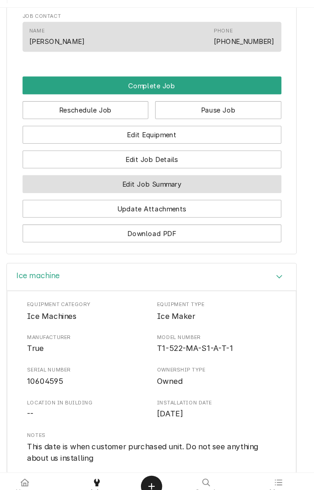
click at [175, 199] on button "Edit Job Summary" at bounding box center [157, 190] width 245 height 17
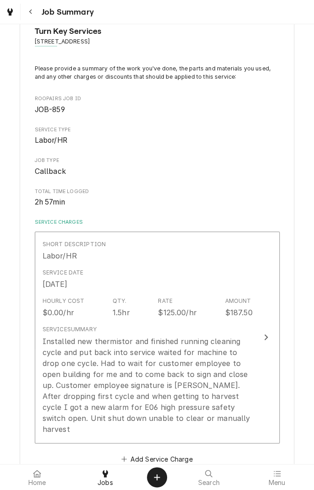
scroll to position [81, 0]
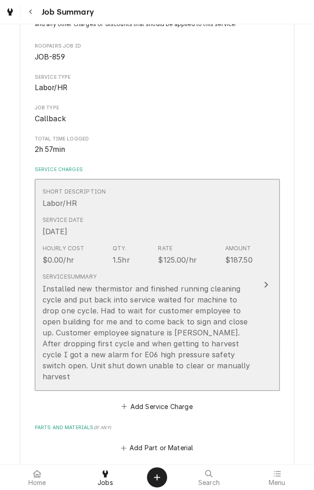
click at [188, 340] on div "Installed new thermistor and finished running cleaning cycle and put back into …" at bounding box center [148, 332] width 210 height 99
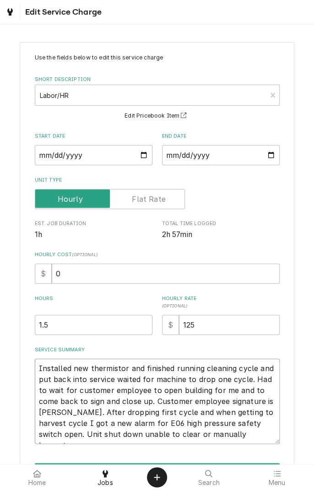
click at [197, 436] on textarea "Installed new thermistor and finished running cleaning cycle and put back into …" at bounding box center [157, 400] width 245 height 85
type textarea "x"
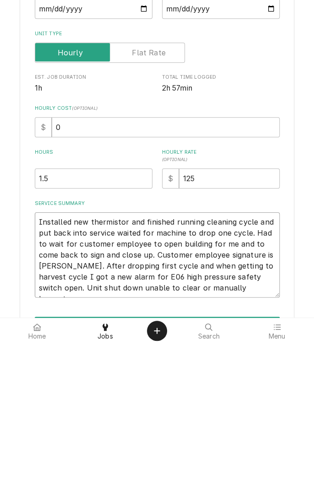
type textarea "Installed new thermistor and finished running cleaning cycle and put back into …"
type textarea "x"
type textarea "Installed new thermistor and finished running cleaning cycle and put back into …"
type textarea "x"
type textarea "Installed new thermistor and finished running cleaning cycle and put back into …"
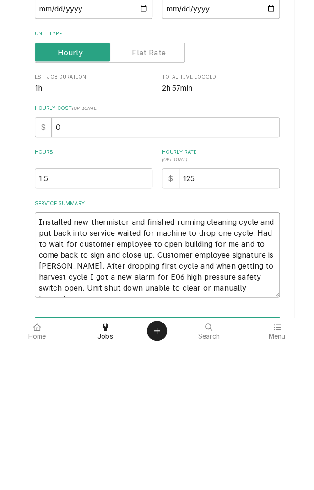
type textarea "x"
type textarea "Installed new thermistor and finished running cleaning cycle and put back into …"
type textarea "x"
type textarea "Installed new thermistor and finished running cleaning cycle and put back into …"
type textarea "x"
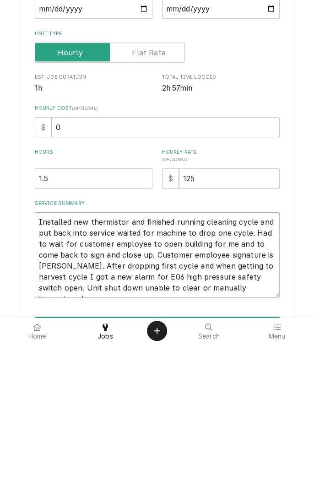
type textarea "Installed new thermistor and finished running cleaning cycle and put back into …"
type textarea "x"
type textarea "Installed new thermistor and finished running cleaning cycle and put back into …"
type textarea "x"
type textarea "Installed new thermistor and finished running cleaning cycle and put back into …"
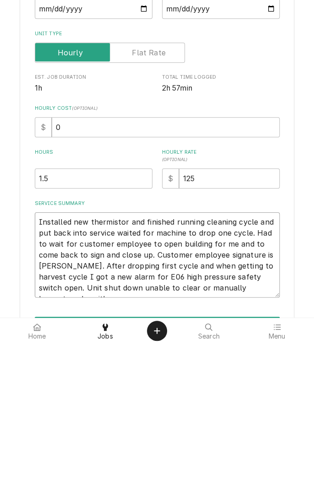
type textarea "x"
type textarea "Installed new thermistor and finished running cleaning cycle and put back into …"
type textarea "x"
type textarea "Installed new thermistor and finished running cleaning cycle and put back into …"
type textarea "x"
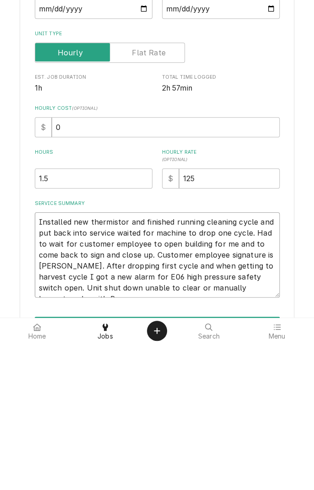
type textarea "Installed new thermistor and finished running cleaning cycle and put back into …"
type textarea "x"
type textarea "Installed new thermistor and finished running cleaning cycle and put back into …"
type textarea "x"
type textarea "Installed new thermistor and finished running cleaning cycle and put back into …"
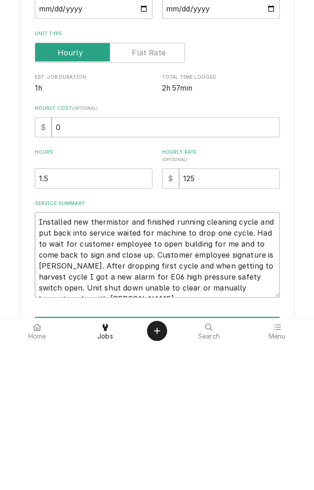
type textarea "x"
type textarea "Installed new thermistor and finished running cleaning cycle and put back into …"
type textarea "x"
type textarea "Installed new thermistor and finished running cleaning cycle and put back into …"
type textarea "x"
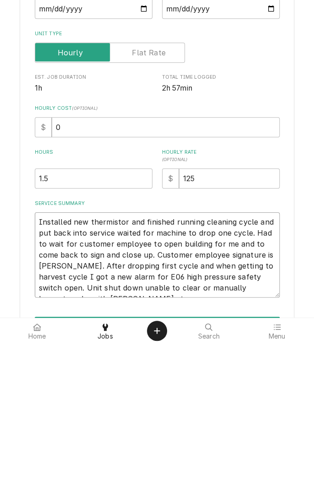
type textarea "Installed new thermistor and finished running cleaning cycle and put back into …"
type textarea "x"
type textarea "Installed new thermistor and finished running cleaning cycle and put back into …"
type textarea "x"
type textarea "Installed new thermistor and finished running cleaning cycle and put back into …"
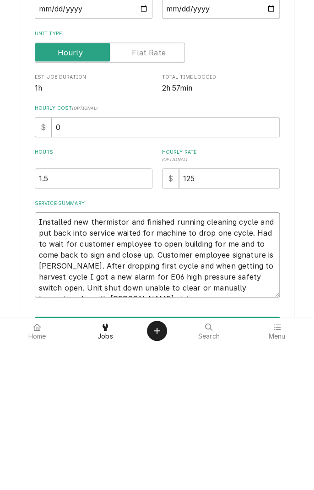
type textarea "x"
type textarea "Installed new thermistor and finished running cleaning cycle and put back into …"
type textarea "x"
type textarea "Installed new thermistor and finished running cleaning cycle and put back into …"
type textarea "x"
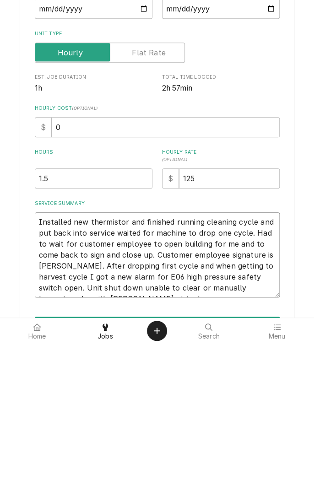
type textarea "Installed new thermistor and finished running cleaning cycle and put back into …"
type textarea "x"
type textarea "Installed new thermistor and finished running cleaning cycle and put back into …"
type textarea "x"
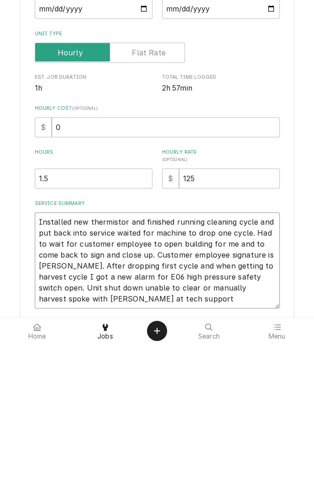
type textarea "Installed new thermistor and finished running cleaning cycle and put back into …"
type textarea "x"
type textarea "Installed new thermistor and finished running cleaning cycle and put back into …"
type textarea "x"
type textarea "Installed new thermistor and finished running cleaning cycle and put back into …"
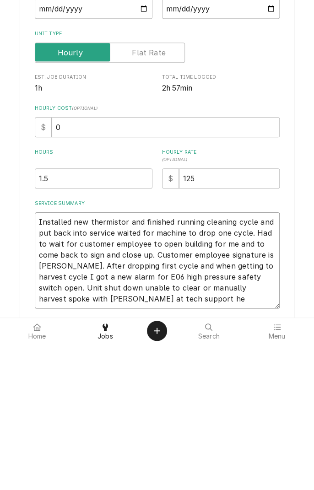
type textarea "x"
type textarea "Installed new thermistor and finished running cleaning cycle and put back into …"
type textarea "x"
type textarea "Installed new thermistor and finished running cleaning cycle and put back into …"
type textarea "x"
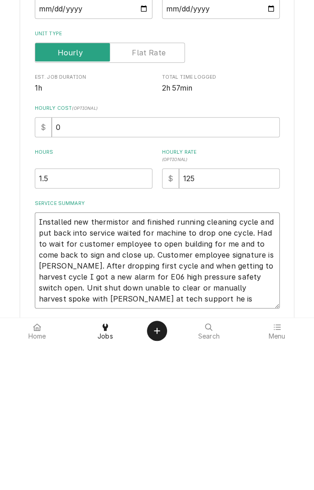
type textarea "Installed new thermistor and finished running cleaning cycle and put back into …"
type textarea "x"
type textarea "Installed new thermistor and finished running cleaning cycle and put back into …"
type textarea "x"
type textarea "Installed new thermistor and finished running cleaning cycle and put back into …"
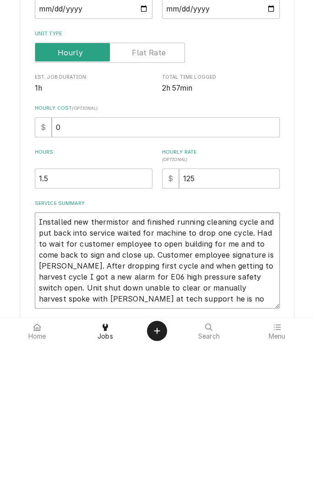
type textarea "x"
type textarea "Installed new thermistor and finished running cleaning cycle and put back into …"
type textarea "x"
type textarea "Installed new thermistor and finished running cleaning cycle and put back into …"
type textarea "x"
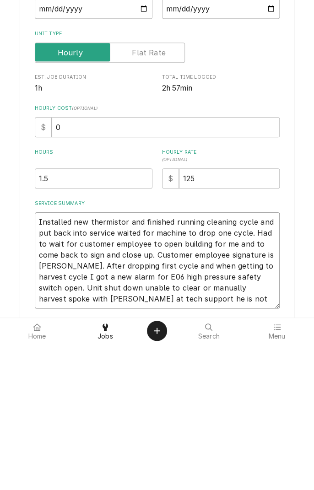
type textarea "Installed new thermistor and finished running cleaning cycle and put back into …"
type textarea "x"
type textarea "Installed new thermistor and finished running cleaning cycle and put back into …"
type textarea "x"
type textarea "Installed new thermistor and finished running cleaning cycle and put back into …"
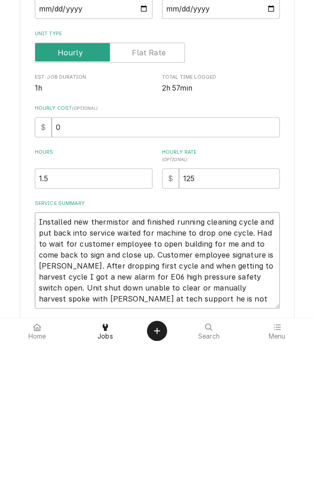
type textarea "x"
type textarea "Installed new thermistor and finished running cleaning cycle and put back into …"
type textarea "x"
type textarea "Installed new thermistor and finished running cleaning cycle and put back into …"
type textarea "x"
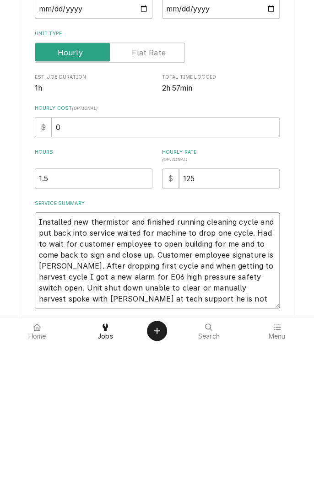
type textarea "Installed new thermistor and finished running cleaning cycle and put back into …"
type textarea "x"
type textarea "Installed new thermistor and finished running cleaning cycle and put back into …"
type textarea "x"
type textarea "Installed new thermistor and finished running cleaning cycle and put back into …"
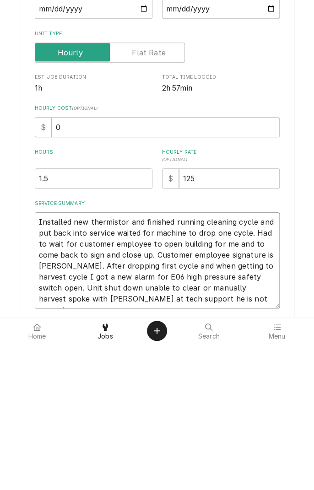
type textarea "x"
type textarea "Installed new thermistor and finished running cleaning cycle and put back into …"
type textarea "x"
type textarea "Installed new thermistor and finished running cleaning cycle and put back into …"
type textarea "x"
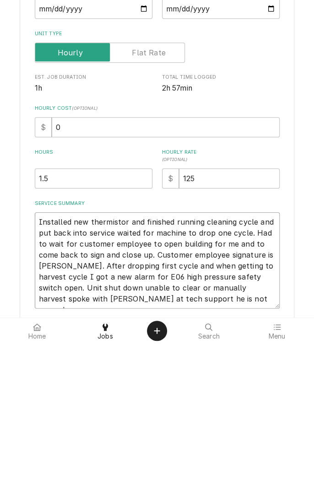
type textarea "Installed new thermistor and finished running cleaning cycle and put back into …"
type textarea "x"
type textarea "Installed new thermistor and finished running cleaning cycle and put back into …"
type textarea "x"
type textarea "Installed new thermistor and finished running cleaning cycle and put back into …"
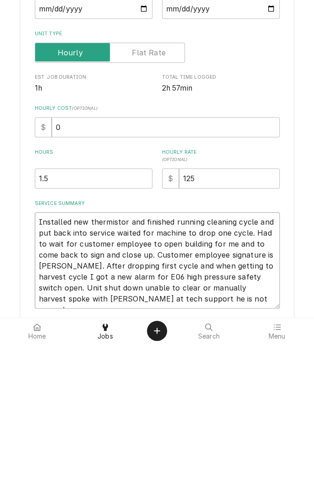
type textarea "x"
type textarea "Installed new thermistor and finished running cleaning cycle and put back into …"
type textarea "x"
type textarea "Installed new thermistor and finished running cleaning cycle and put back into …"
type textarea "x"
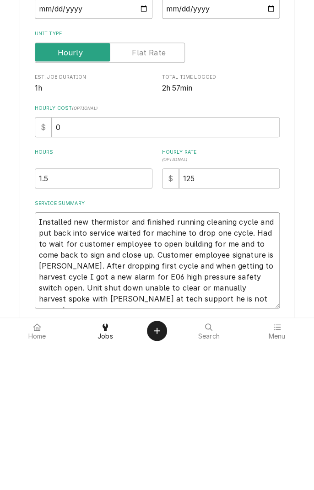
type textarea "Installed new thermistor and finished running cleaning cycle and put back into …"
type textarea "x"
type textarea "Installed new thermistor and finished running cleaning cycle and put back into …"
type textarea "x"
type textarea "Installed new thermistor and finished running cleaning cycle and put back into …"
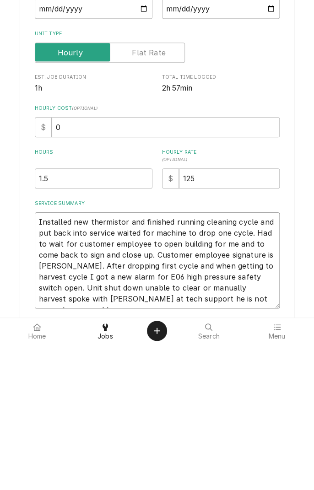
type textarea "x"
type textarea "Installed new thermistor and finished running cleaning cycle and put back into …"
type textarea "x"
type textarea "Installed new thermistor and finished running cleaning cycle and put back into …"
type textarea "x"
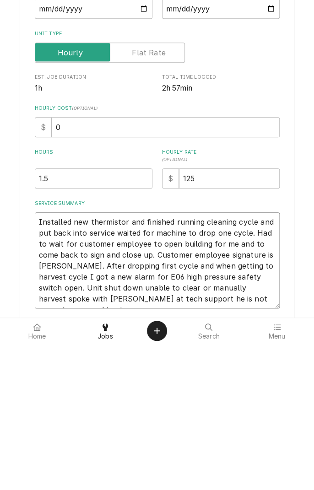
type textarea "Installed new thermistor and finished running cleaning cycle and put back into …"
type textarea "x"
type textarea "Installed new thermistor and finished running cleaning cycle and put back into …"
type textarea "x"
type textarea "Installed new thermistor and finished running cleaning cycle and put back into …"
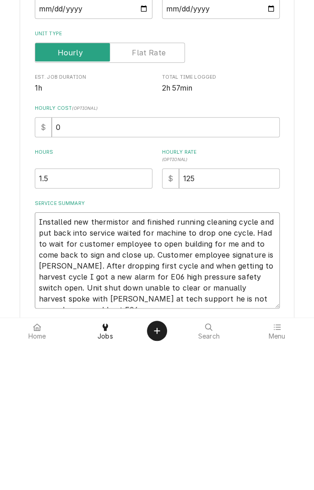
type textarea "x"
type textarea "Installed new thermistor and finished running cleaning cycle and put back into …"
type textarea "x"
type textarea "Installed new thermistor and finished running cleaning cycle and put back into …"
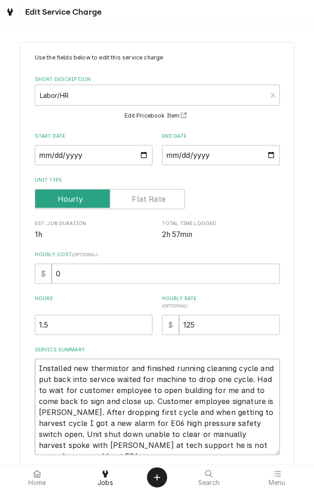
type textarea "x"
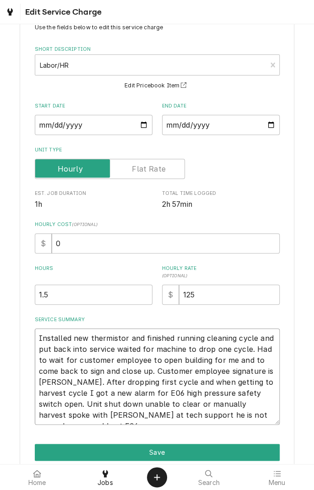
scroll to position [70, 0]
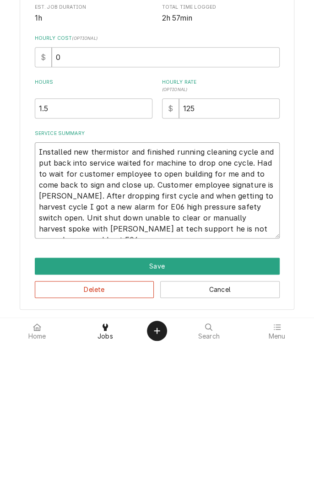
click at [220, 378] on textarea "Installed new thermistor and finished running cleaning cycle and put back into …" at bounding box center [157, 336] width 245 height 96
type textarea "Installed new thermistor and finished running cleaning cycle and put back into …"
type textarea "x"
type textarea "Installed new thermistor and finished running cleaning cycle and put back into …"
type textarea "x"
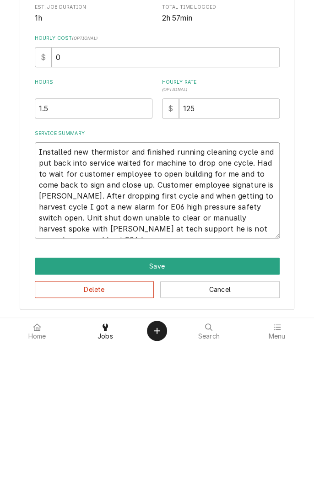
type textarea "Installed new thermistor and finished running cleaning cycle and put back into …"
type textarea "x"
type textarea "Installed new thermistor and finished running cleaning cycle and put back into …"
type textarea "x"
type textarea "Installed new thermistor and finished running cleaning cycle and put back into …"
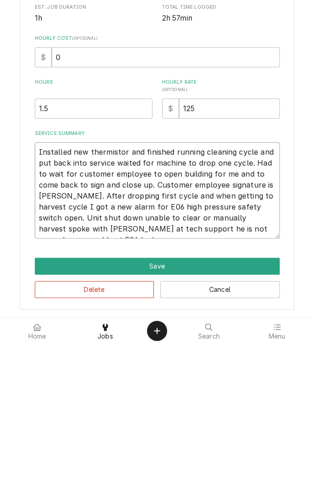
type textarea "x"
type textarea "Installed new thermistor and finished running cleaning cycle and put back into …"
type textarea "x"
type textarea "Installed new thermistor and finished running cleaning cycle and put back into …"
type textarea "x"
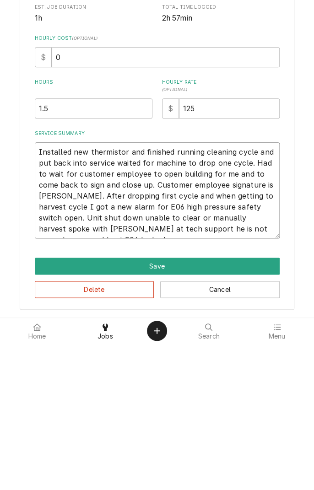
type textarea "Installed new thermistor and finished running cleaning cycle and put back into …"
type textarea "x"
type textarea "Installed new thermistor and finished running cleaning cycle and put back into …"
type textarea "x"
type textarea "Installed new thermistor and finished running cleaning cycle and put back into …"
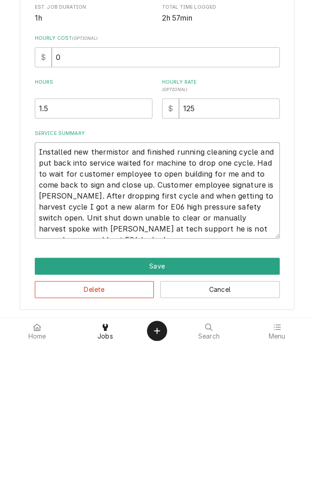
type textarea "x"
type textarea "Installed new thermistor and finished running cleaning cycle and put back into …"
type textarea "x"
type textarea "Installed new thermistor and finished running cleaning cycle and put back into …"
type textarea "x"
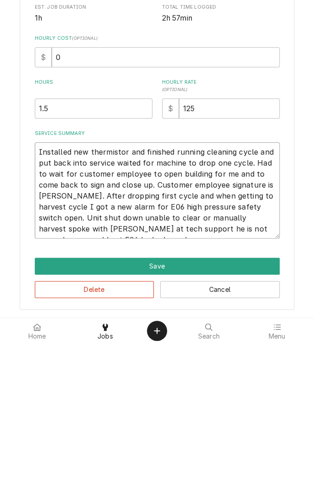
type textarea "Installed new thermistor and finished running cleaning cycle and put back into …"
type textarea "x"
type textarea "Installed new thermistor and finished running cleaning cycle and put back into …"
type textarea "x"
type textarea "Installed new thermistor and finished running cleaning cycle and put back into …"
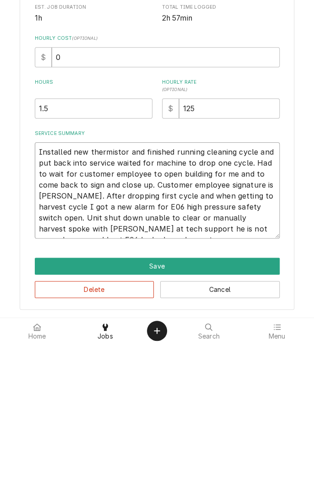
type textarea "x"
type textarea "Installed new thermistor and finished running cleaning cycle and put back into …"
type textarea "x"
type textarea "Installed new thermistor and finished running cleaning cycle and put back into …"
type textarea "x"
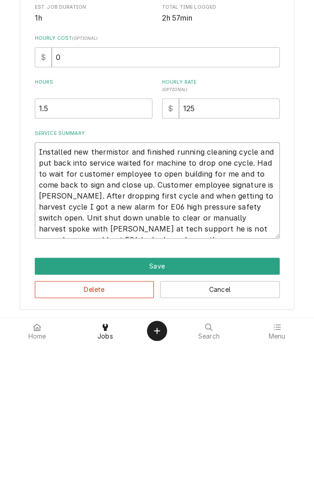
scroll to position [0, 0]
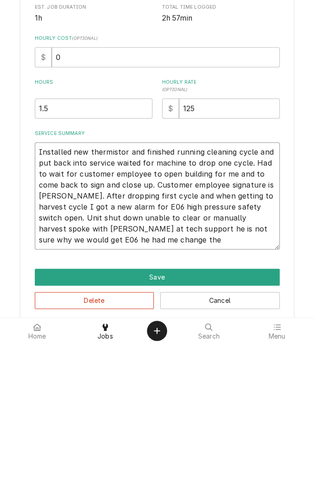
type textarea "Installed new thermistor and finished running cleaning cycle and put back into …"
type textarea "x"
type textarea "Installed new thermistor and finished running cleaning cycle and put back into …"
type textarea "x"
type textarea "Installed new thermistor and finished running cleaning cycle and put back into …"
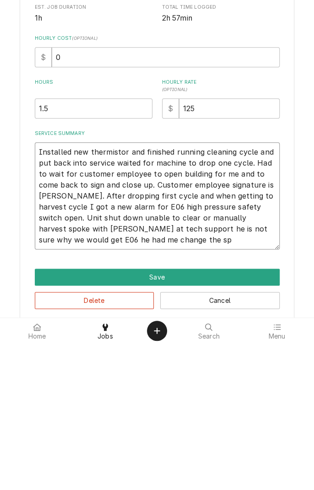
type textarea "x"
type textarea "Installed new thermistor and finished running cleaning cycle and put back into …"
type textarea "x"
type textarea "Installed new thermistor and finished running cleaning cycle and put back into …"
type textarea "x"
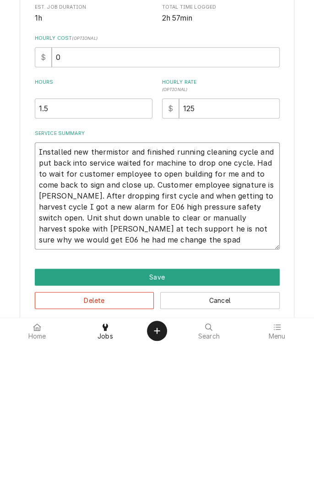
type textarea "Installed new thermistor and finished running cleaning cycle and put back into …"
type textarea "x"
type textarea "Installed new thermistor and finished running cleaning cycle and put back into …"
type textarea "x"
type textarea "Installed new thermistor and finished running cleaning cycle and put back into …"
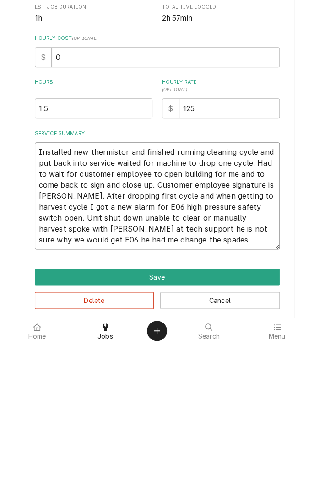
type textarea "x"
type textarea "Installed new thermistor and finished running cleaning cycle and put back into …"
type textarea "x"
type textarea "Installed new thermistor and finished running cleaning cycle and put back into …"
type textarea "x"
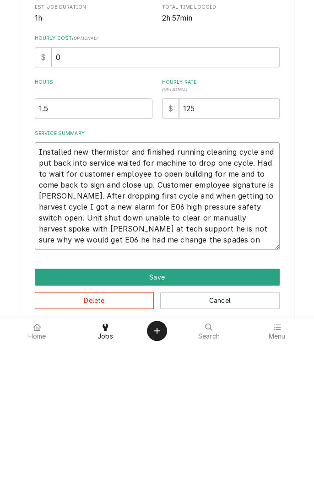
type textarea "Installed new thermistor and finished running cleaning cycle and put back into …"
type textarea "x"
type textarea "Installed new thermistor and finished running cleaning cycle and put back into …"
type textarea "x"
type textarea "Installed new thermistor and finished running cleaning cycle and put back into …"
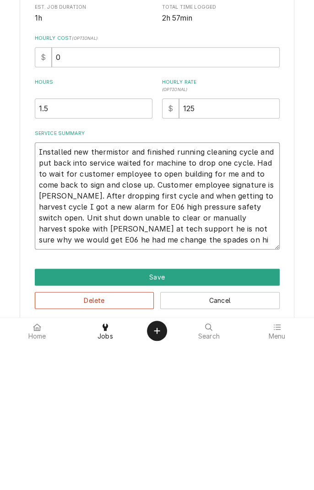
type textarea "x"
type textarea "Installed new thermistor and finished running cleaning cycle and put back into …"
type textarea "x"
type textarea "Installed new thermistor and finished running cleaning cycle and put back into …"
type textarea "x"
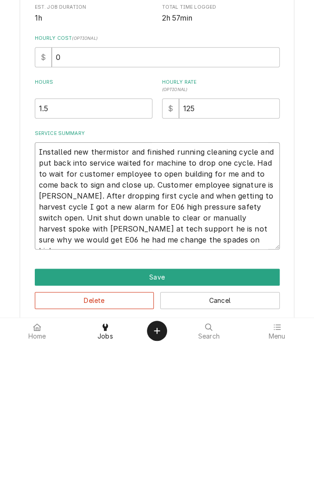
type textarea "Installed new thermistor and finished running cleaning cycle and put back into …"
type textarea "x"
type textarea "Installed new thermistor and finished running cleaning cycle and put back into …"
type textarea "x"
type textarea "Installed new thermistor and finished running cleaning cycle and put back into …"
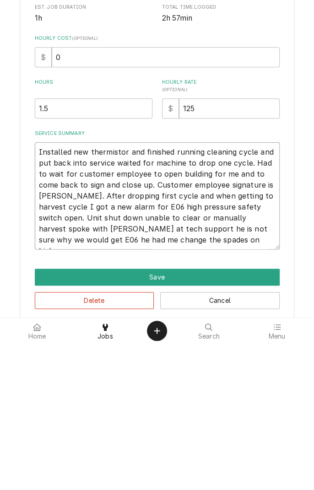
type textarea "x"
type textarea "Installed new thermistor and finished running cleaning cycle and put back into …"
type textarea "x"
type textarea "Installed new thermistor and finished running cleaning cycle and put back into …"
type textarea "x"
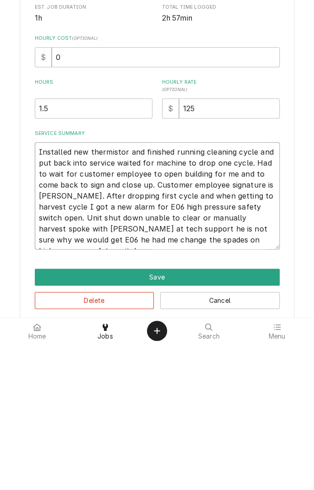
type textarea "Installed new thermistor and finished running cleaning cycle and put back into …"
type textarea "x"
type textarea "Installed new thermistor and finished running cleaning cycle and put back into …"
type textarea "x"
type textarea "Installed new thermistor and finished running cleaning cycle and put back into …"
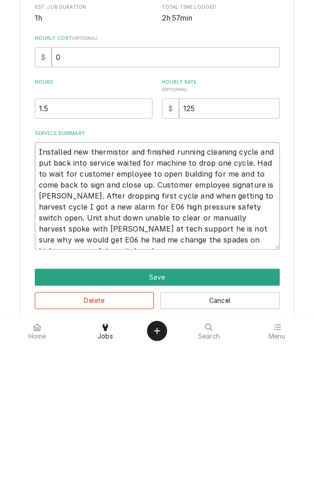
type textarea "x"
type textarea "Installed new thermistor and finished running cleaning cycle and put back into …"
type textarea "x"
type textarea "Installed new thermistor and finished running cleaning cycle and put back into …"
type textarea "x"
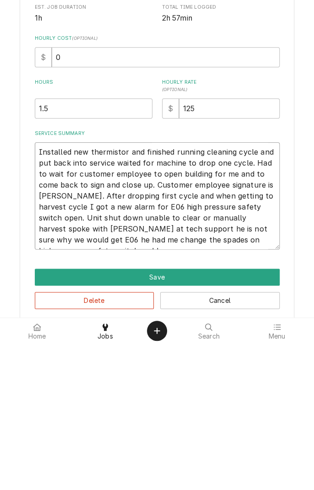
type textarea "Installed new thermistor and finished running cleaning cycle and put back into …"
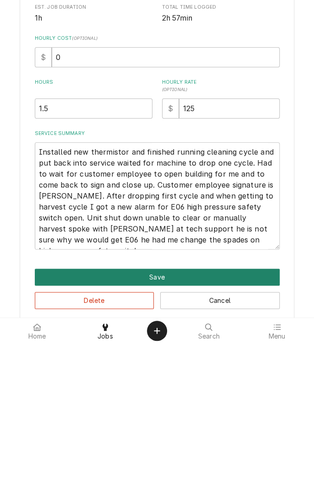
click at [224, 424] on button "Save" at bounding box center [157, 423] width 245 height 17
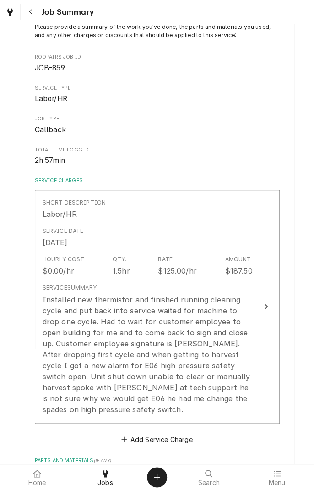
scroll to position [81, 0]
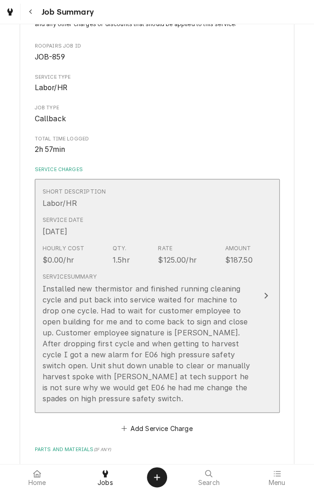
click at [217, 250] on div "Hourly Cost $0.00/hr Qty. 1.5hr Rate $125.00/hr Amount $187.50" at bounding box center [148, 254] width 210 height 28
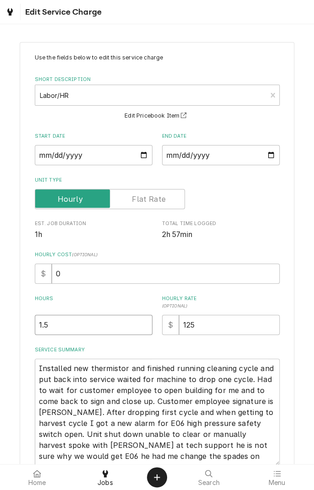
click at [103, 320] on input "1.5" at bounding box center [93, 324] width 117 height 20
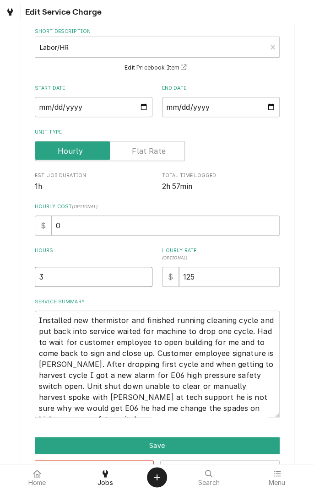
scroll to position [81, 0]
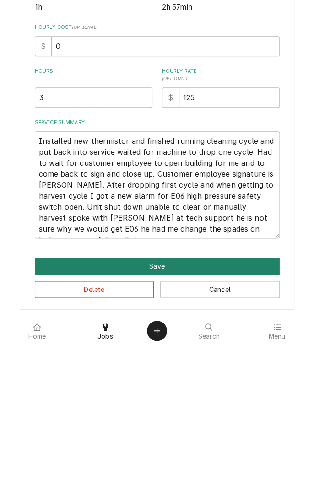
click at [198, 413] on button "Save" at bounding box center [157, 412] width 245 height 17
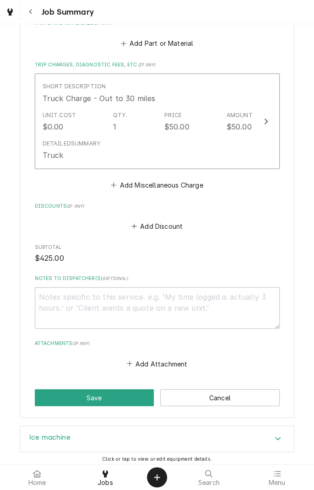
scroll to position [524, 0]
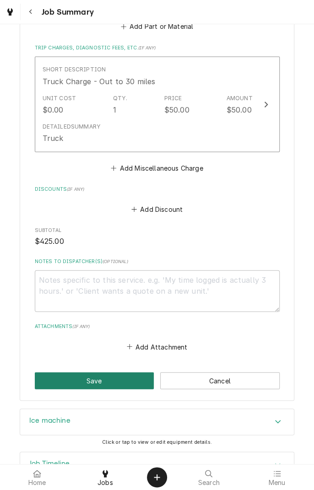
click at [117, 372] on button "Save" at bounding box center [94, 380] width 119 height 17
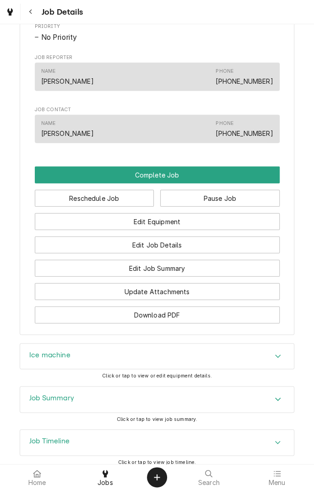
scroll to position [671, 0]
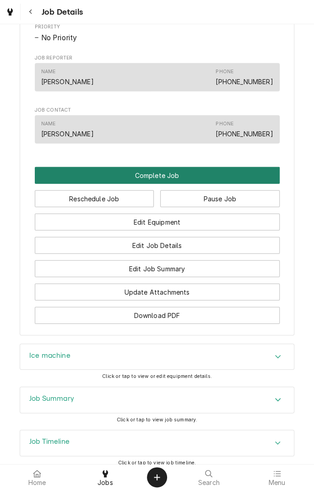
click at [243, 182] on button "Complete Job" at bounding box center [157, 175] width 245 height 17
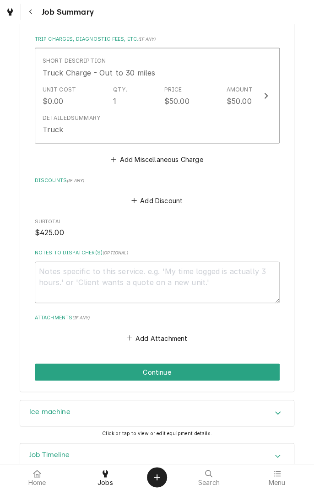
scroll to position [543, 0]
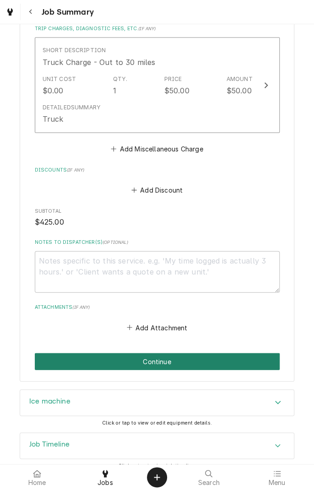
click at [225, 352] on button "Continue" at bounding box center [157, 360] width 245 height 17
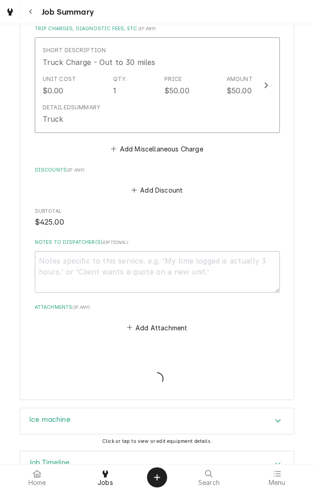
type textarea "x"
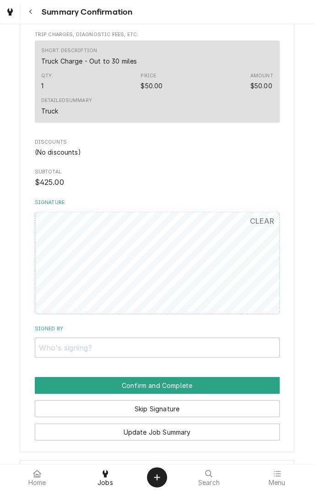
scroll to position [456, 0]
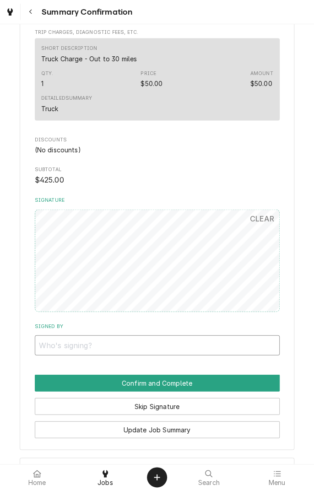
click at [77, 337] on input "Signed By" at bounding box center [157, 345] width 245 height 20
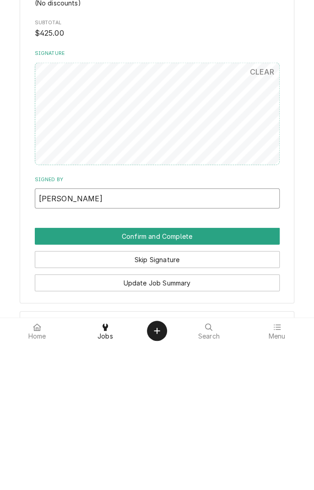
type input "Jacob F"
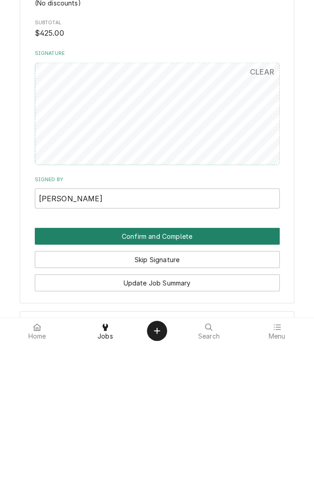
click at [238, 374] on button "Confirm and Complete" at bounding box center [157, 382] width 245 height 17
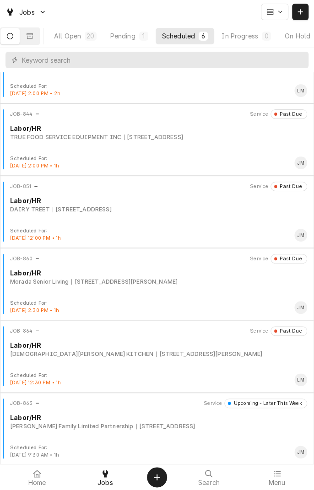
scroll to position [42, 0]
click at [221, 436] on div "JOB-863 Service Upcoming - Later This Week Labor/[PERSON_NAME] Family Limited P…" at bounding box center [157, 421] width 306 height 46
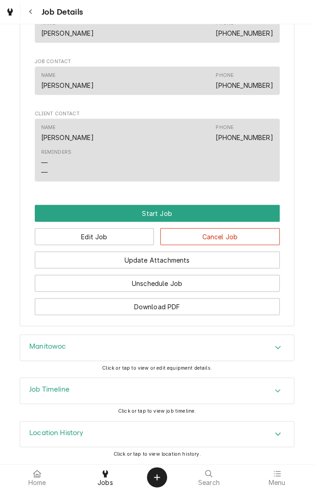
scroll to position [570, 0]
click at [201, 342] on div "Manitowoc" at bounding box center [156, 348] width 273 height 26
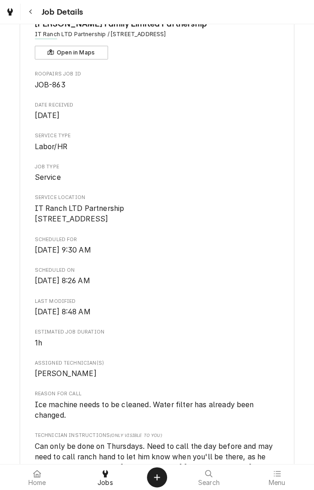
scroll to position [0, 0]
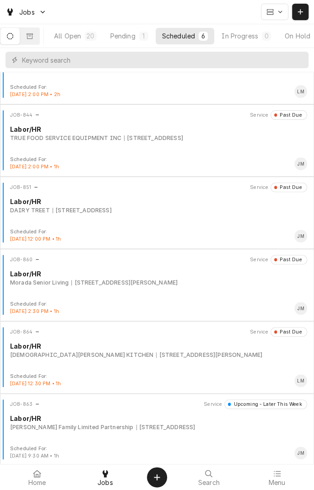
scroll to position [42, 0]
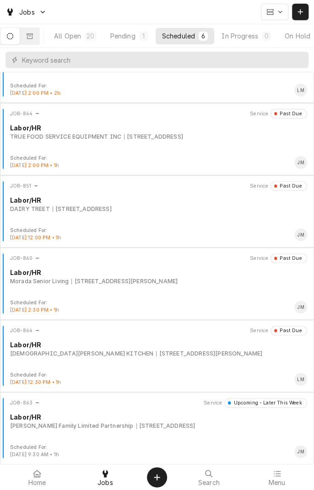
click at [241, 281] on div "Morada Senior Living [STREET_ADDRESS][PERSON_NAME]" at bounding box center [158, 281] width 297 height 8
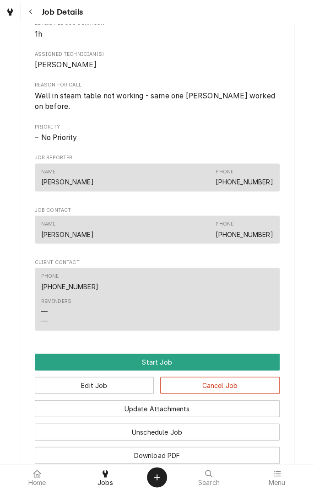
scroll to position [405, 0]
